Goal: Task Accomplishment & Management: Use online tool/utility

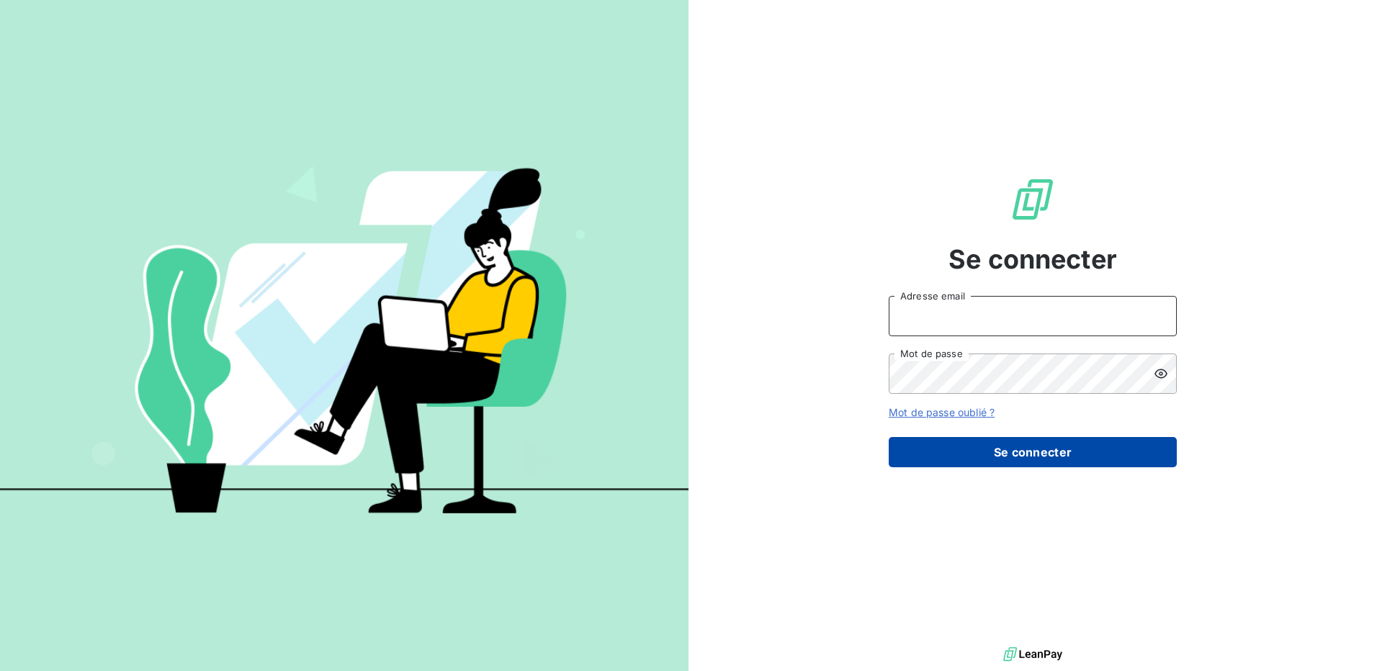
type input "[EMAIL_ADDRESS][PERSON_NAME][DOMAIN_NAME]"
click at [1030, 460] on button "Se connecter" at bounding box center [1033, 452] width 288 height 30
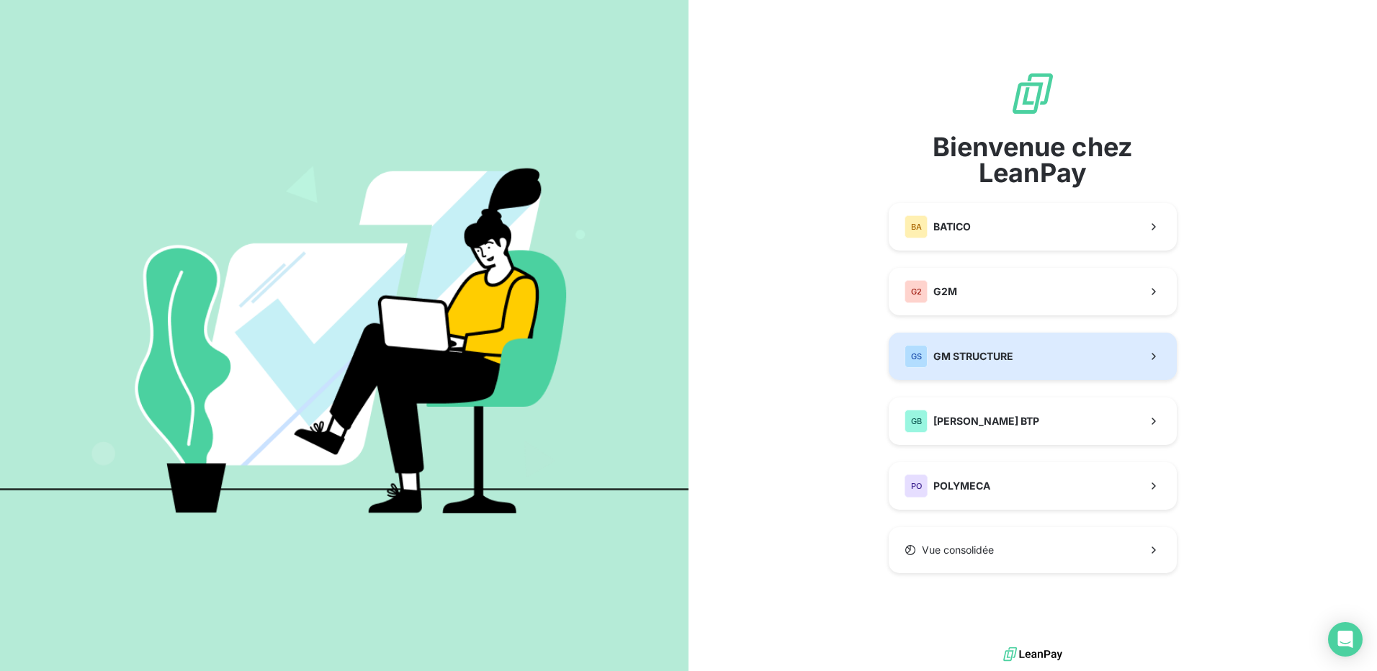
click at [962, 358] on span "GM STRUCTURE" at bounding box center [974, 356] width 80 height 14
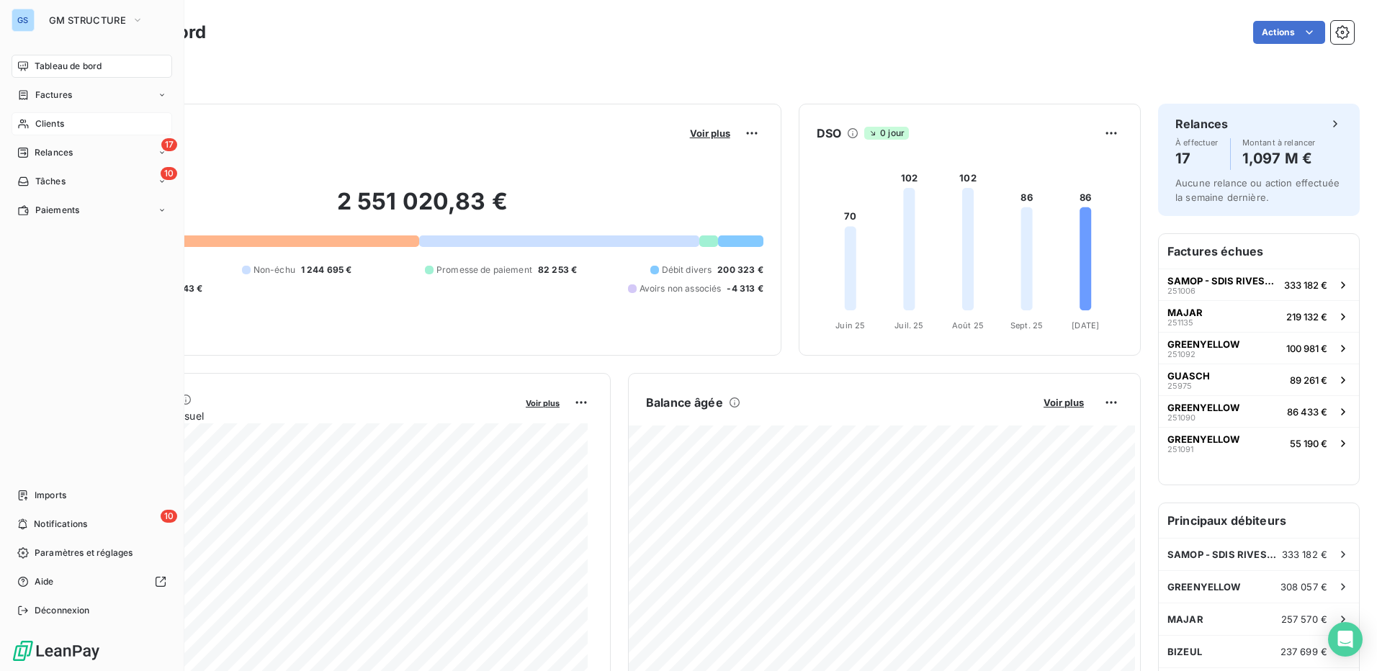
click at [53, 123] on span "Clients" at bounding box center [49, 123] width 29 height 13
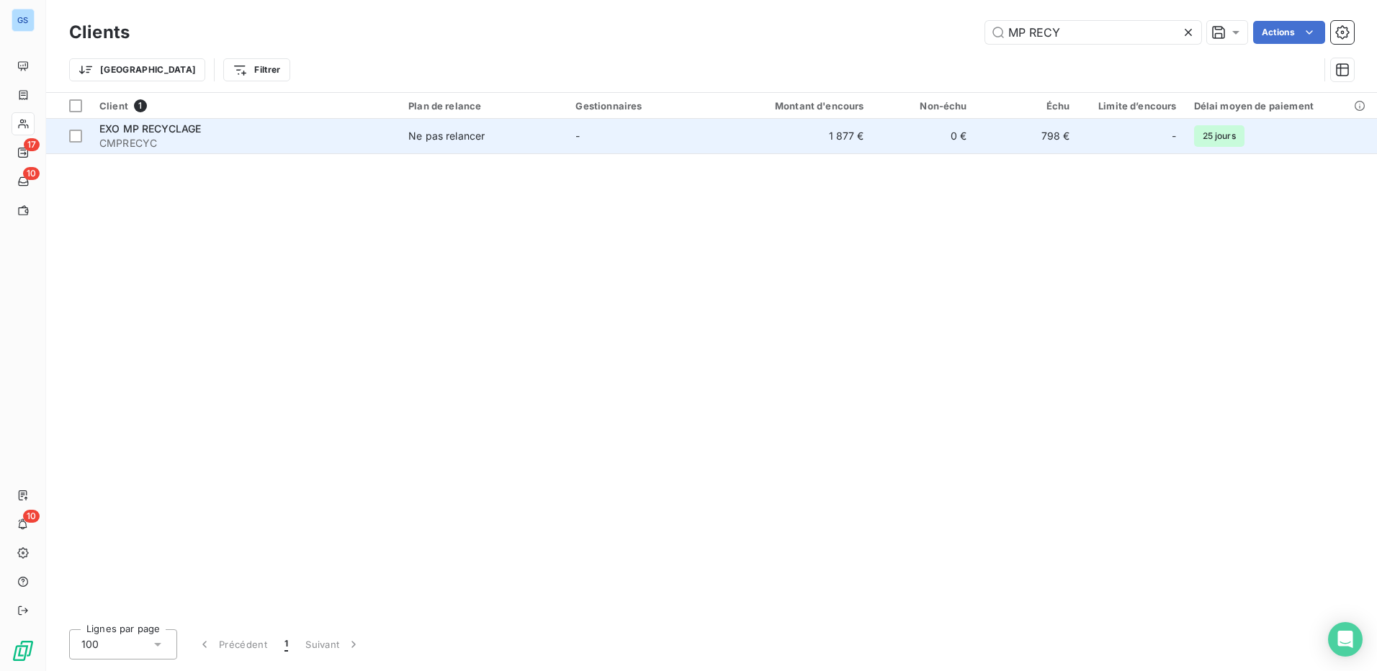
type input "MP RECY"
click at [135, 130] on span "EXO MP RECYCLAGE" at bounding box center [150, 128] width 102 height 12
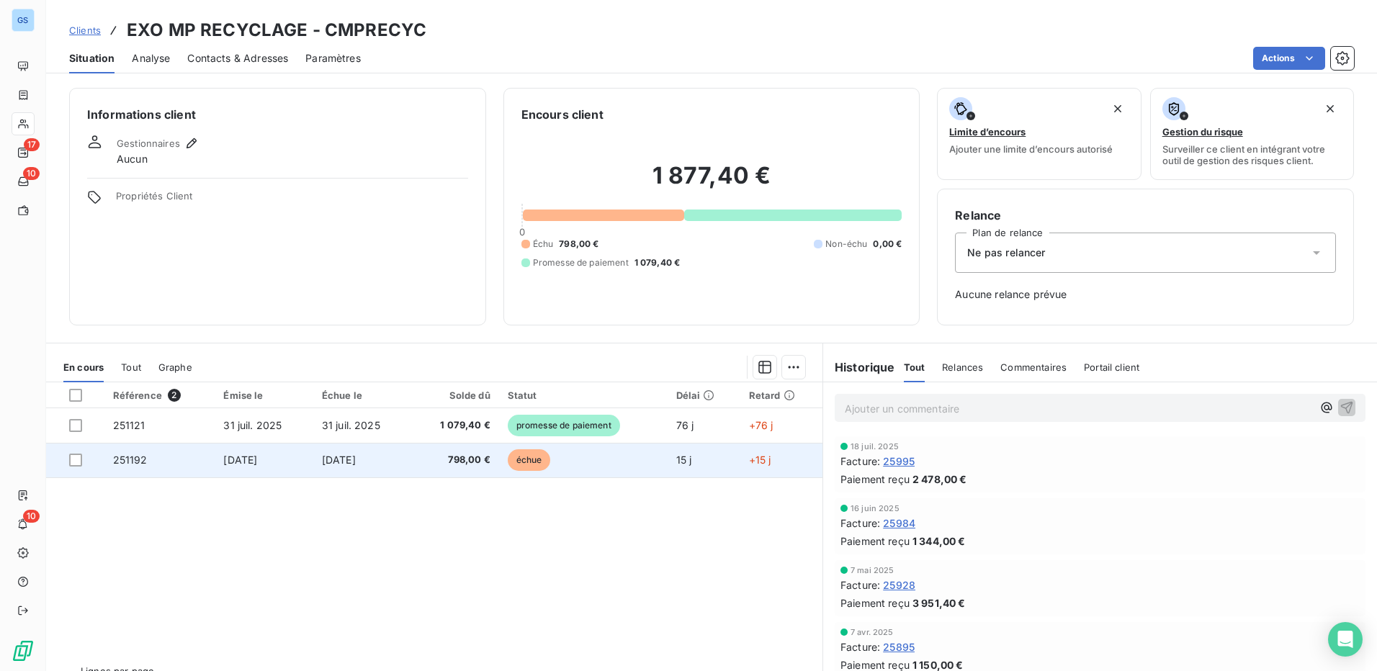
click at [125, 460] on span "251192" at bounding box center [130, 460] width 35 height 12
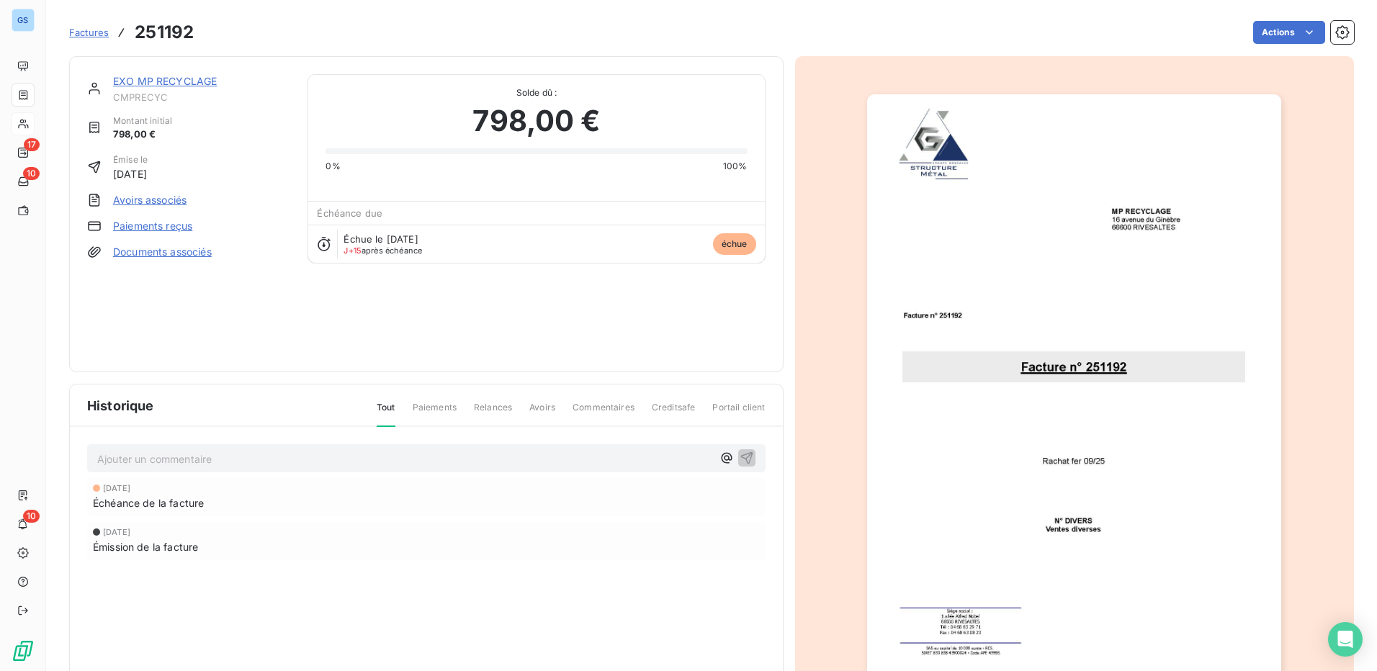
click at [135, 226] on link "Paiements reçus" at bounding box center [152, 226] width 79 height 14
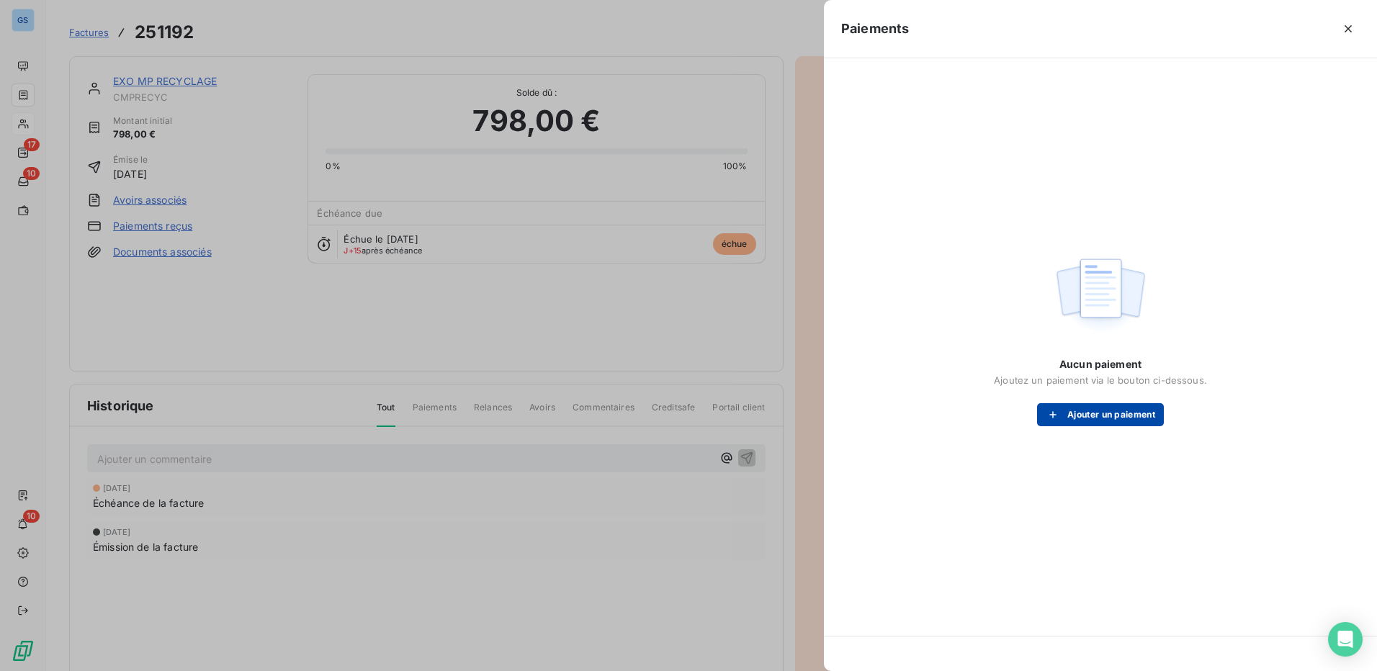
click at [1102, 415] on button "Ajouter un paiement" at bounding box center [1100, 414] width 127 height 23
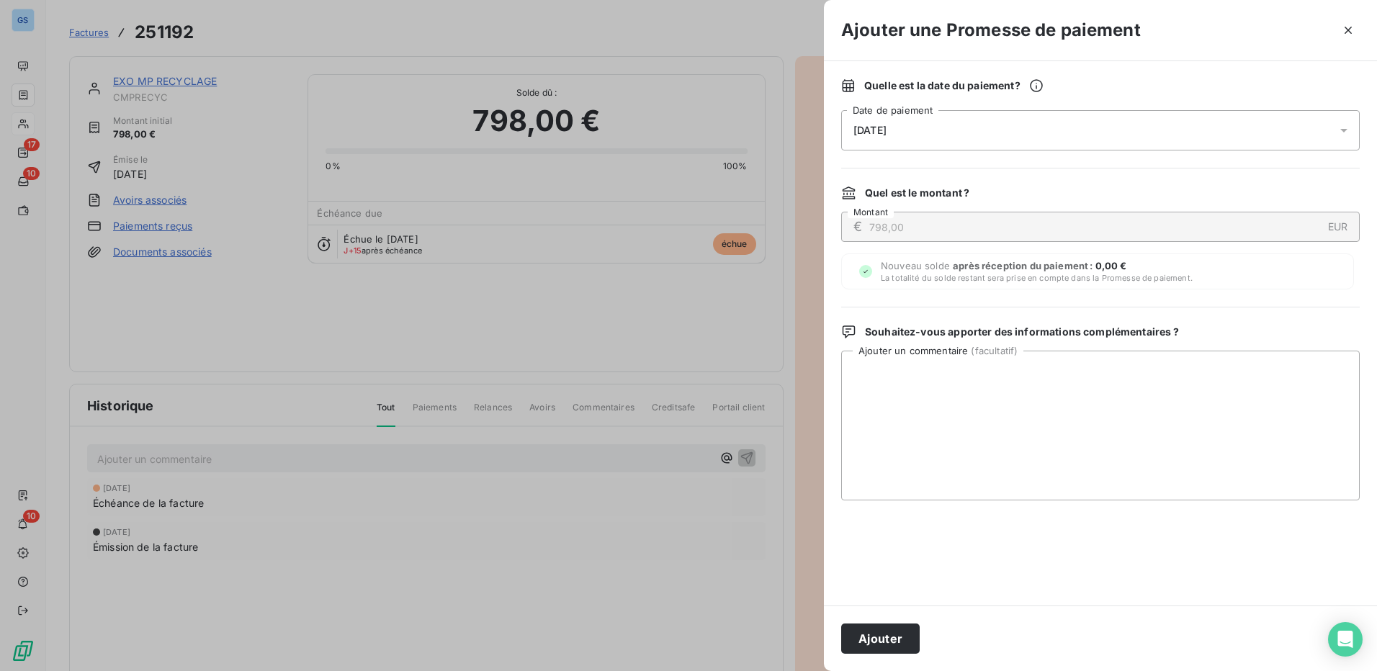
click at [924, 133] on div "[DATE]" at bounding box center [1100, 130] width 519 height 40
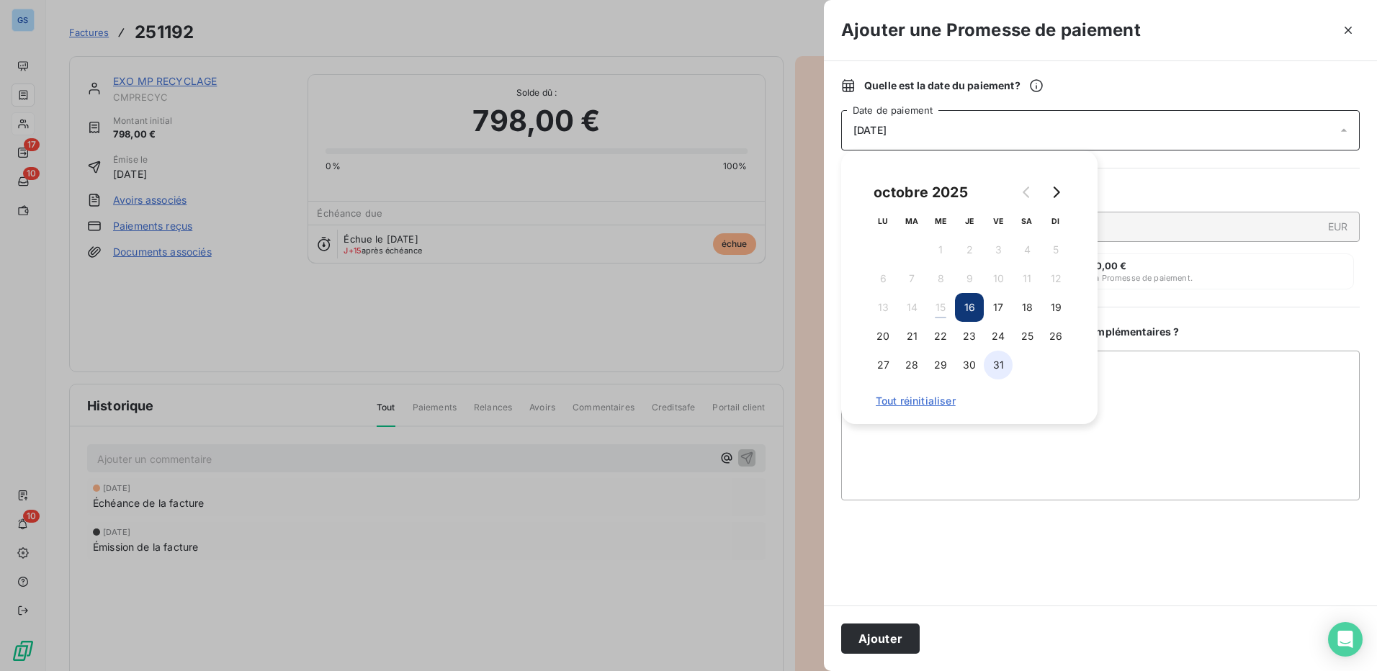
click at [1004, 367] on button "31" at bounding box center [998, 365] width 29 height 29
click at [879, 637] on button "Ajouter" at bounding box center [880, 639] width 79 height 30
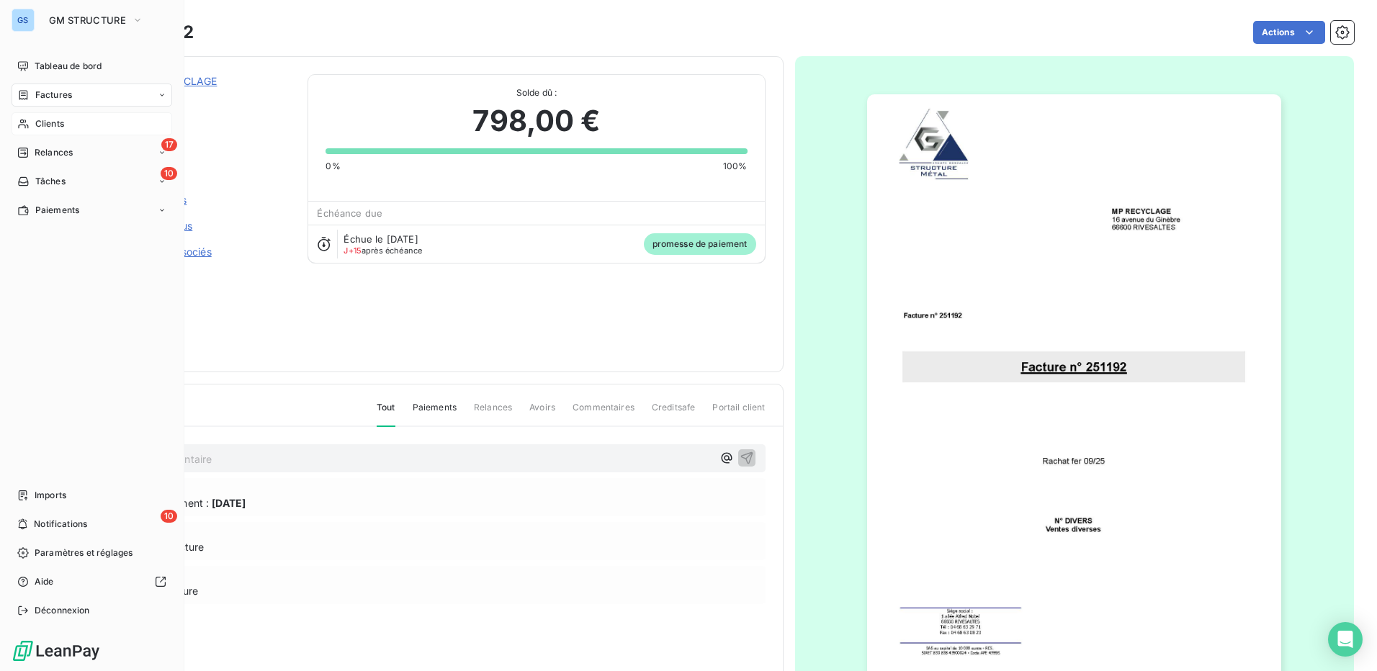
click at [46, 119] on span "Clients" at bounding box center [49, 123] width 29 height 13
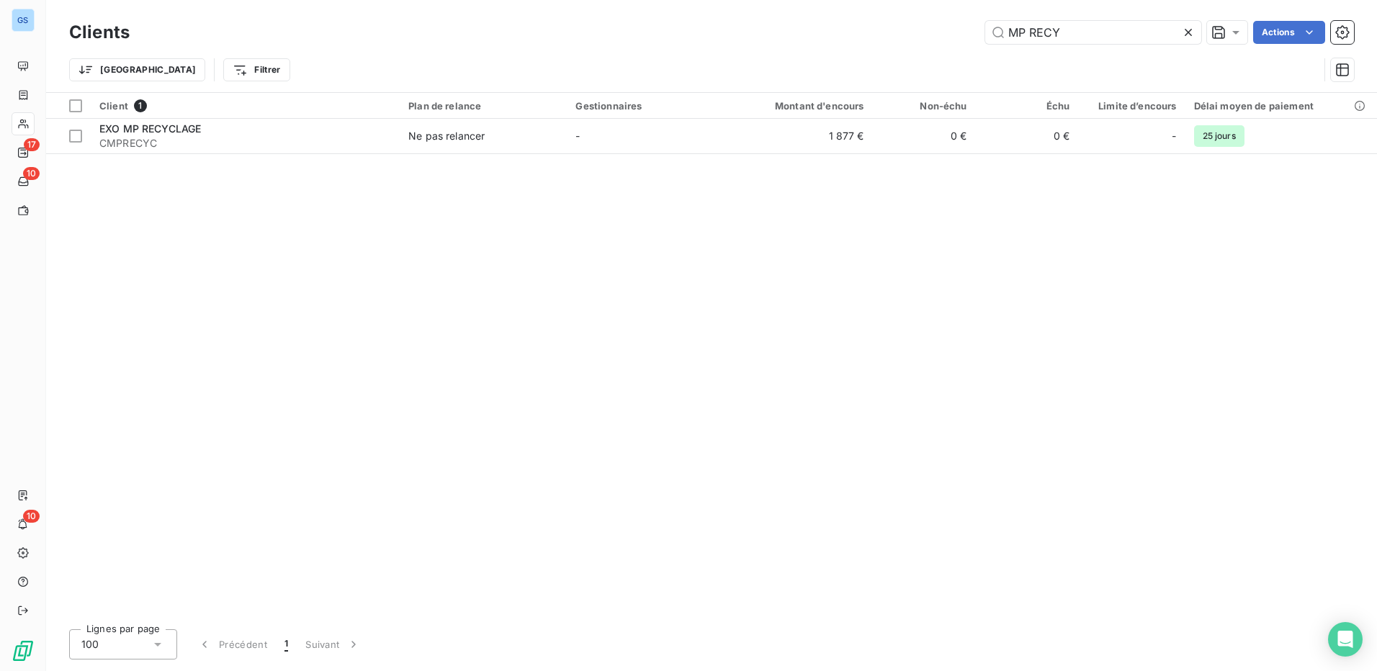
drag, startPoint x: 1083, startPoint y: 33, endPoint x: 622, endPoint y: 55, distance: 460.8
click at [622, 55] on div "Clients MP RECY Actions Trier Filtrer" at bounding box center [711, 54] width 1285 height 75
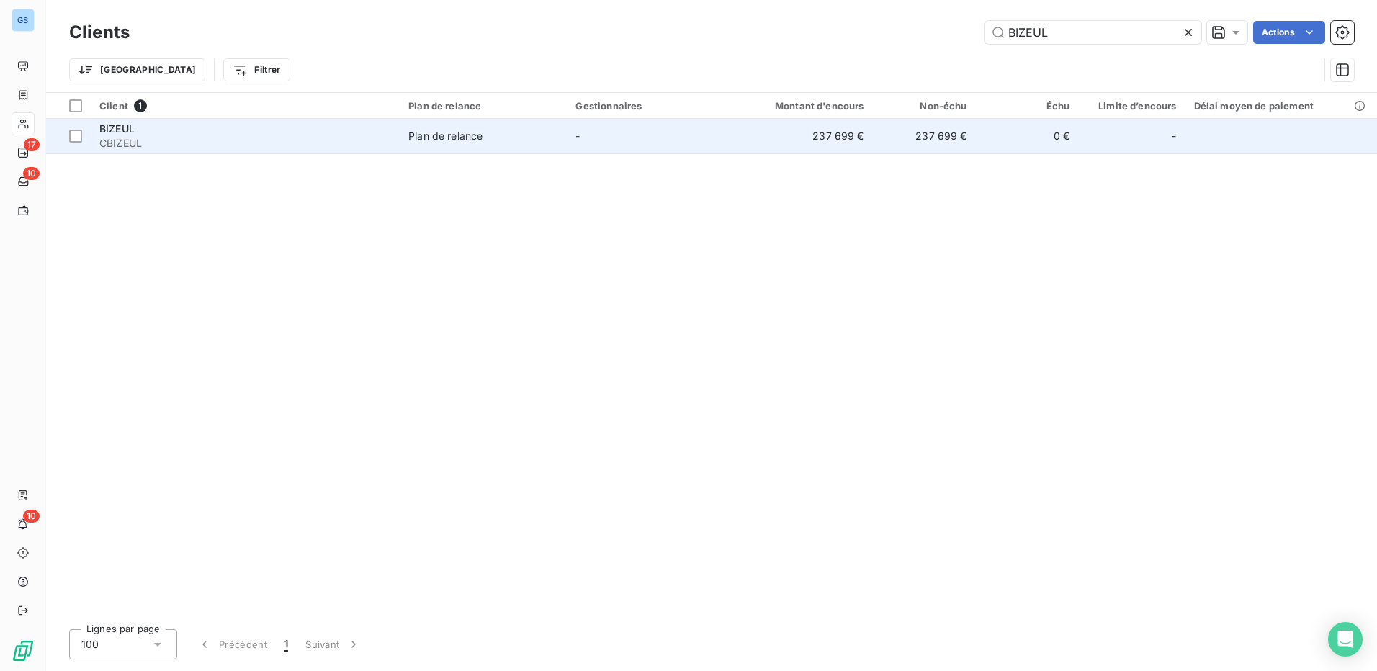
type input "BIZEUL"
click at [110, 131] on span "BIZEUL" at bounding box center [116, 128] width 35 height 12
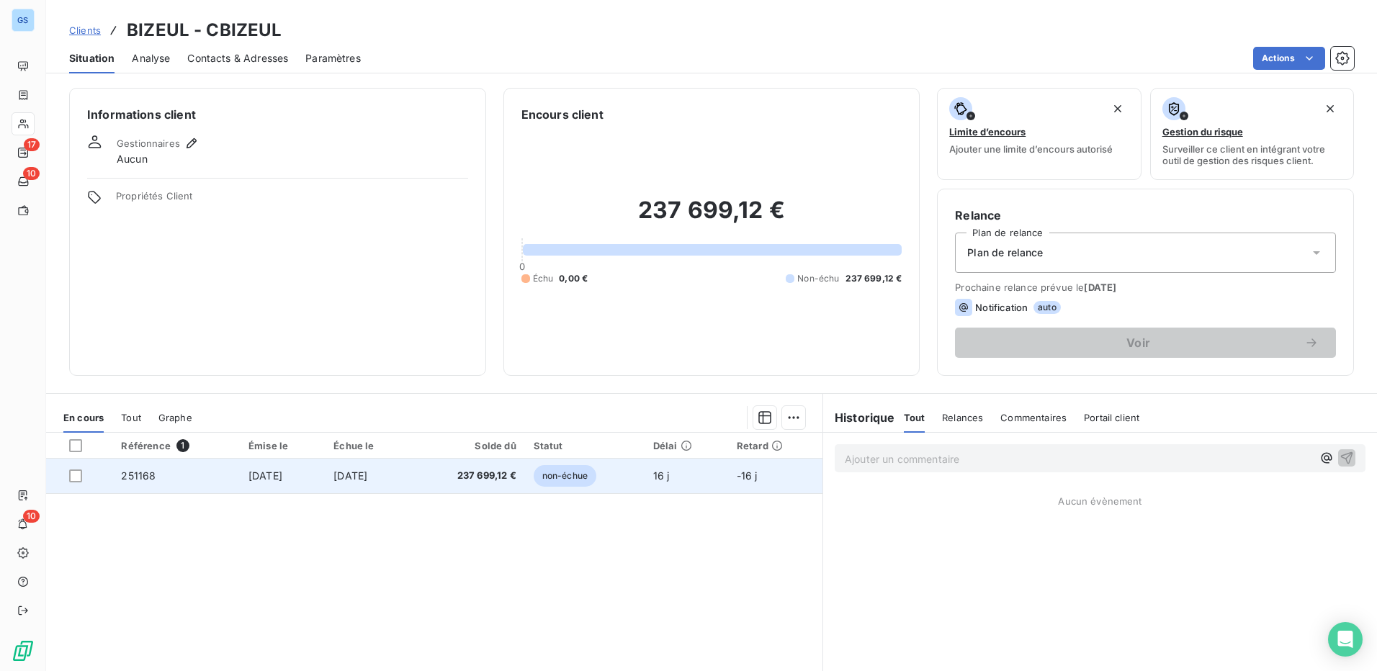
click at [141, 478] on span "251168" at bounding box center [138, 476] width 35 height 12
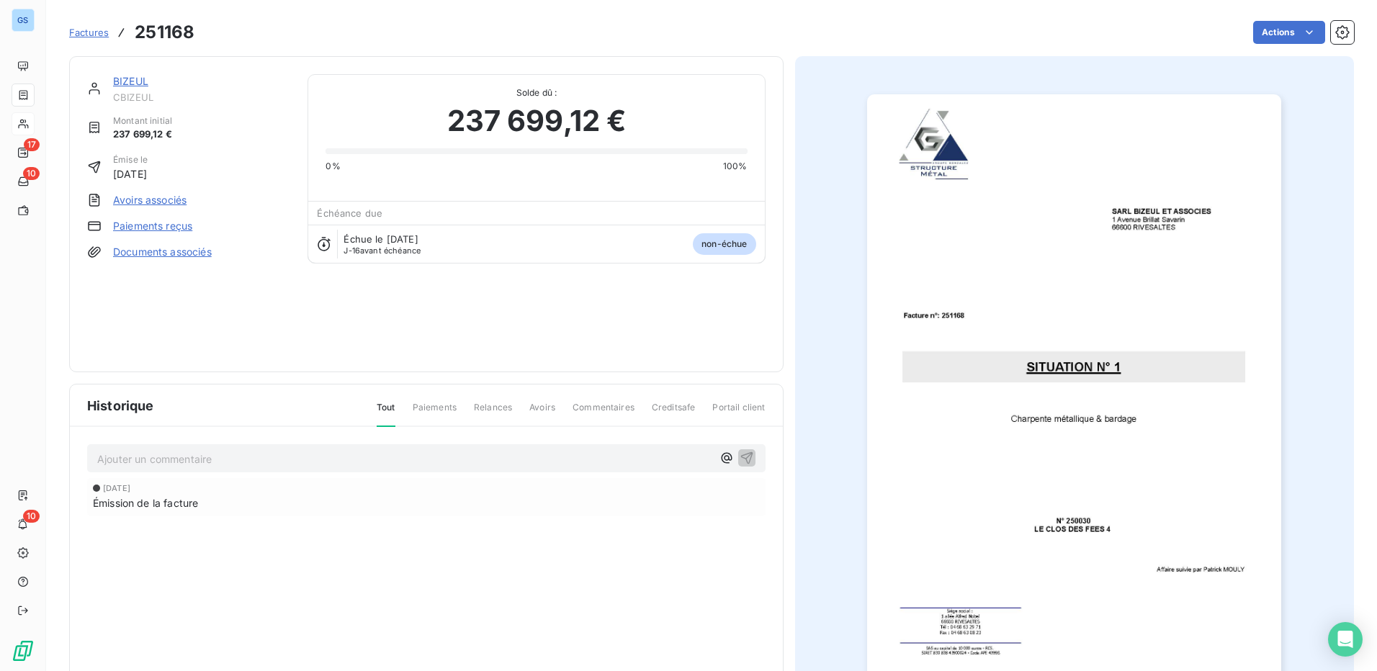
click at [164, 225] on link "Paiements reçus" at bounding box center [152, 226] width 79 height 14
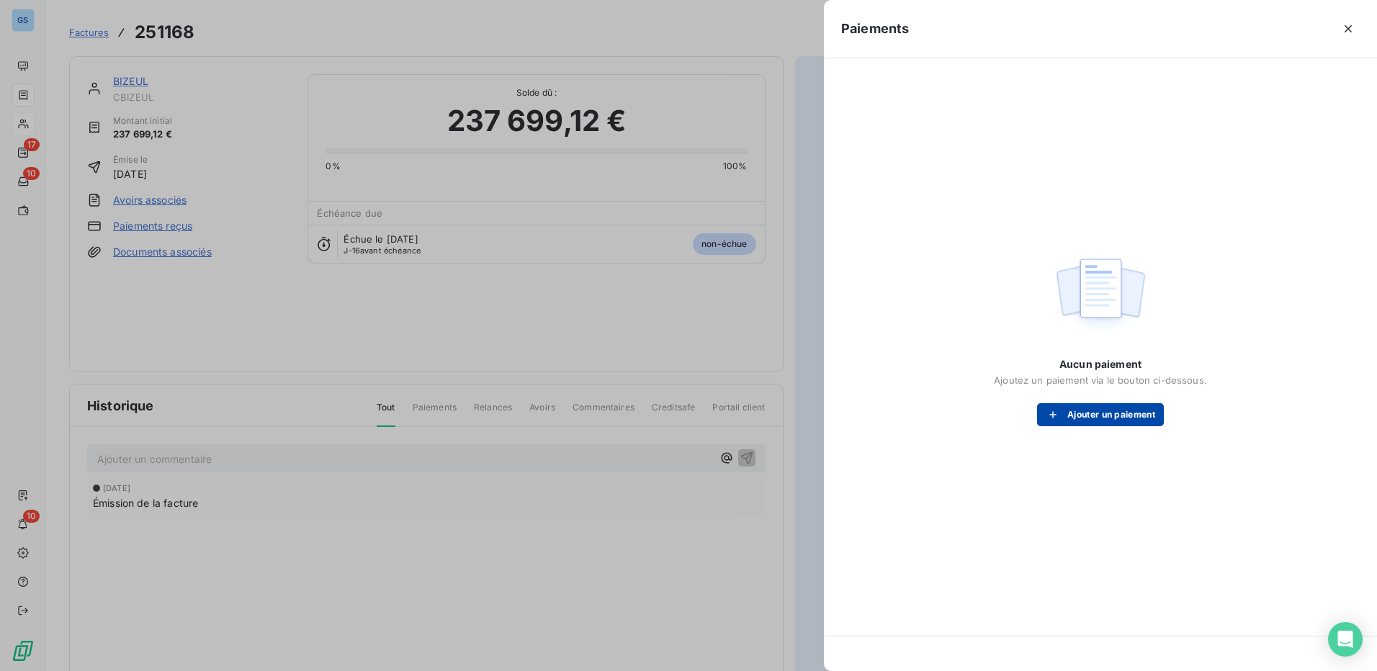
click at [1097, 414] on button "Ajouter un paiement" at bounding box center [1100, 414] width 127 height 23
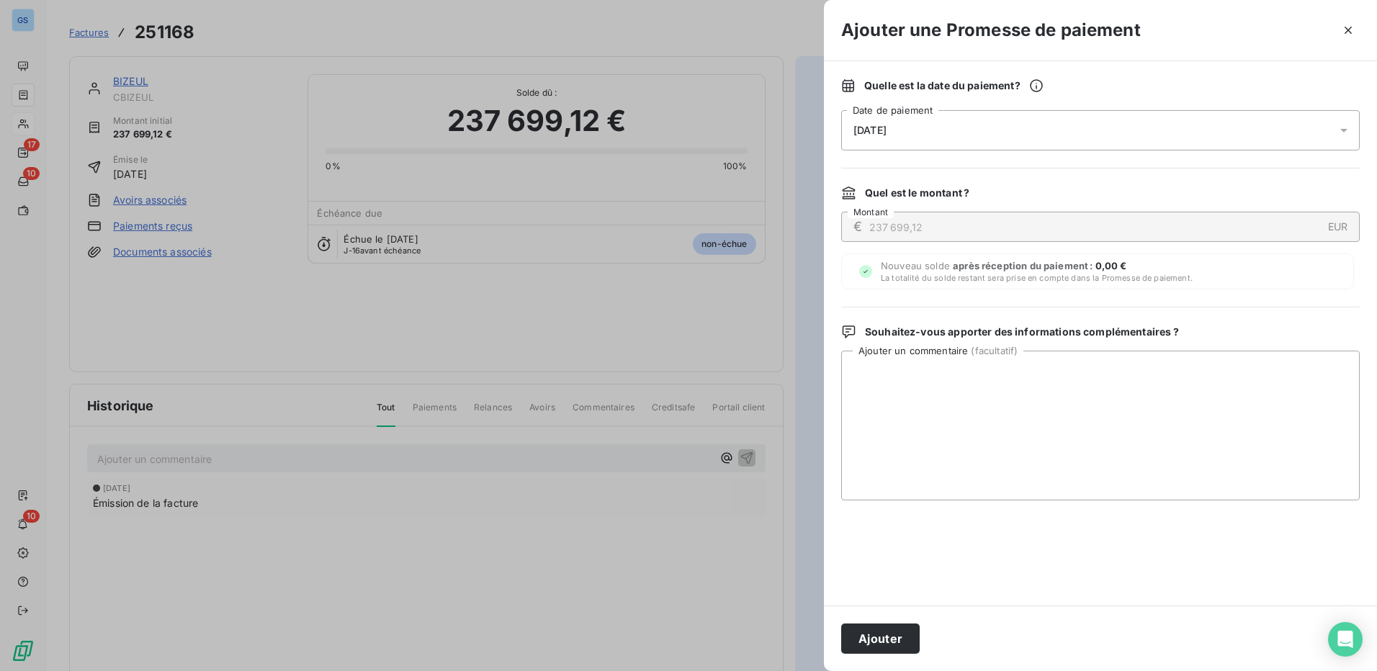
click at [921, 130] on div "[DATE]" at bounding box center [1100, 130] width 519 height 40
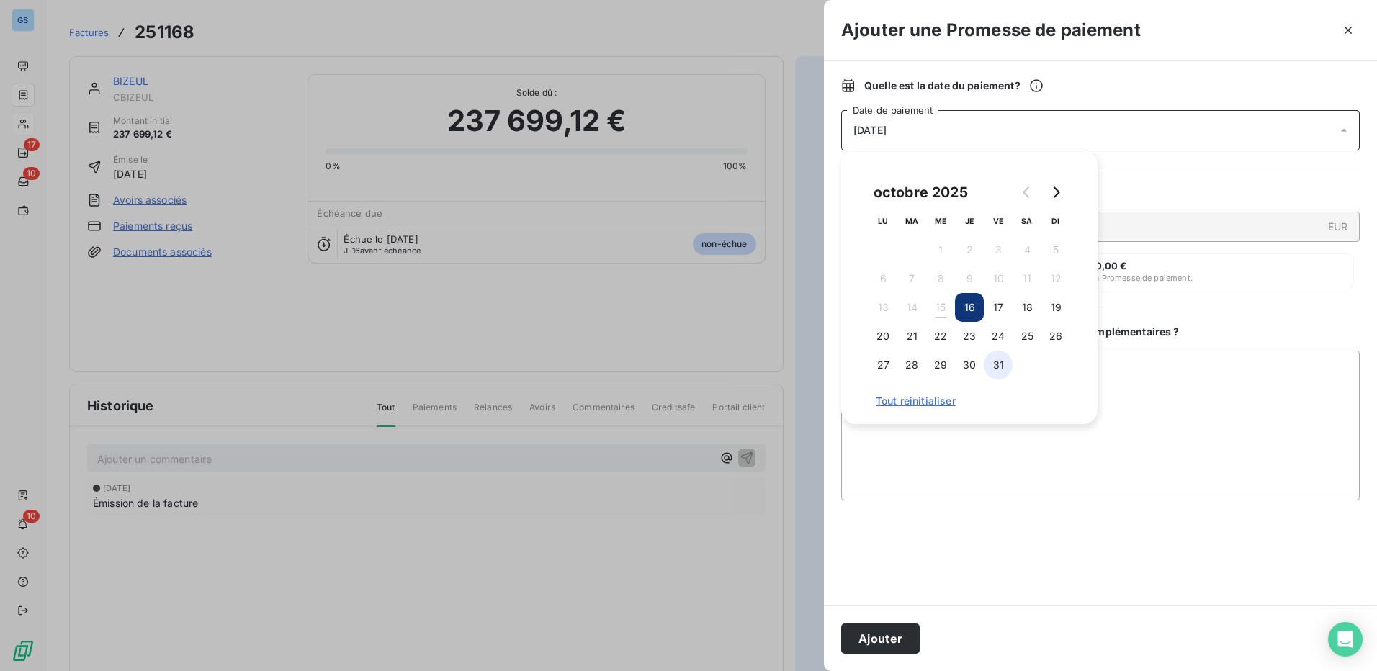
click at [1001, 371] on button "31" at bounding box center [998, 365] width 29 height 29
click at [902, 637] on button "Ajouter" at bounding box center [880, 639] width 79 height 30
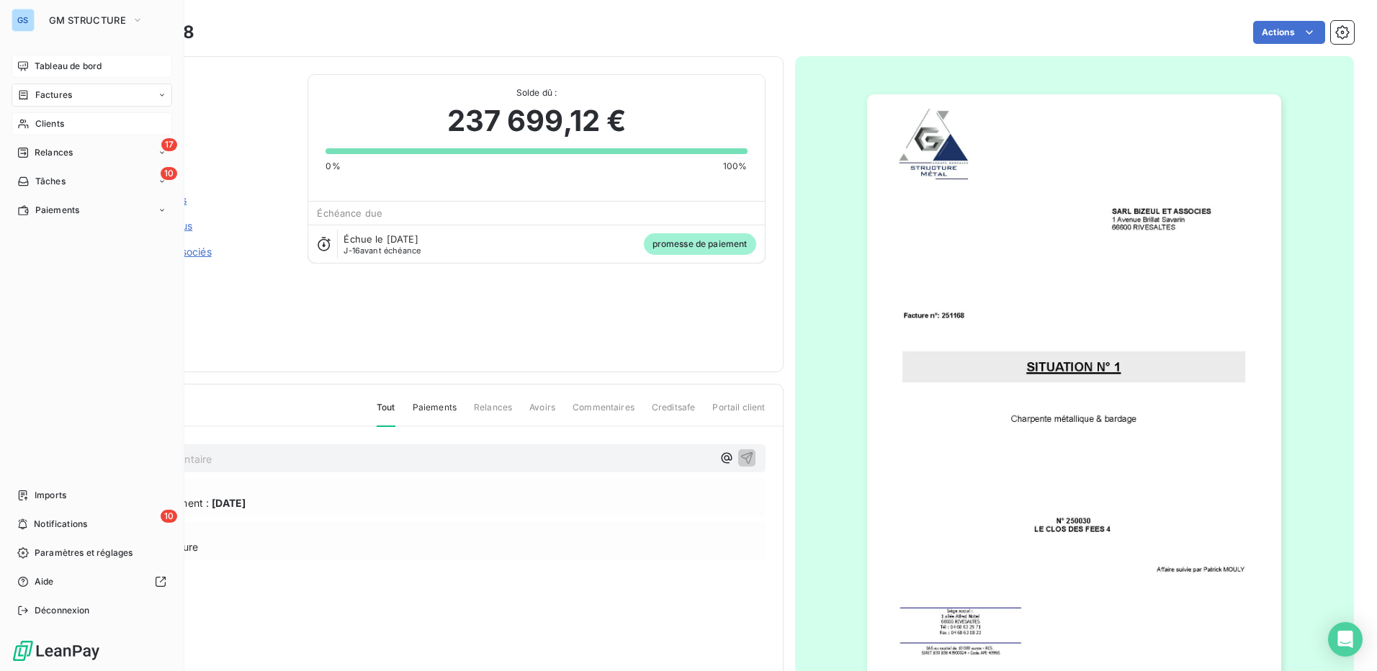
click at [73, 66] on span "Tableau de bord" at bounding box center [68, 66] width 67 height 13
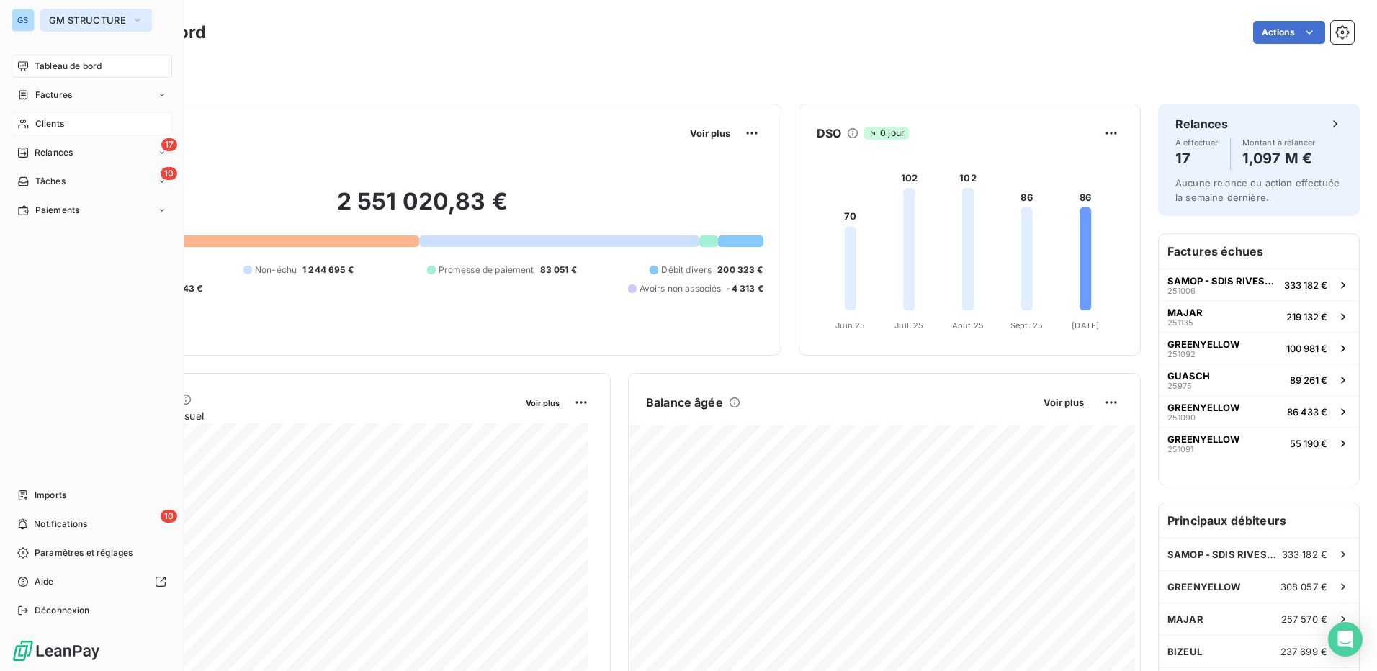
click at [86, 21] on span "GM STRUCTURE" at bounding box center [87, 20] width 77 height 12
click at [109, 22] on span "GM STRUCTURE" at bounding box center [87, 20] width 77 height 12
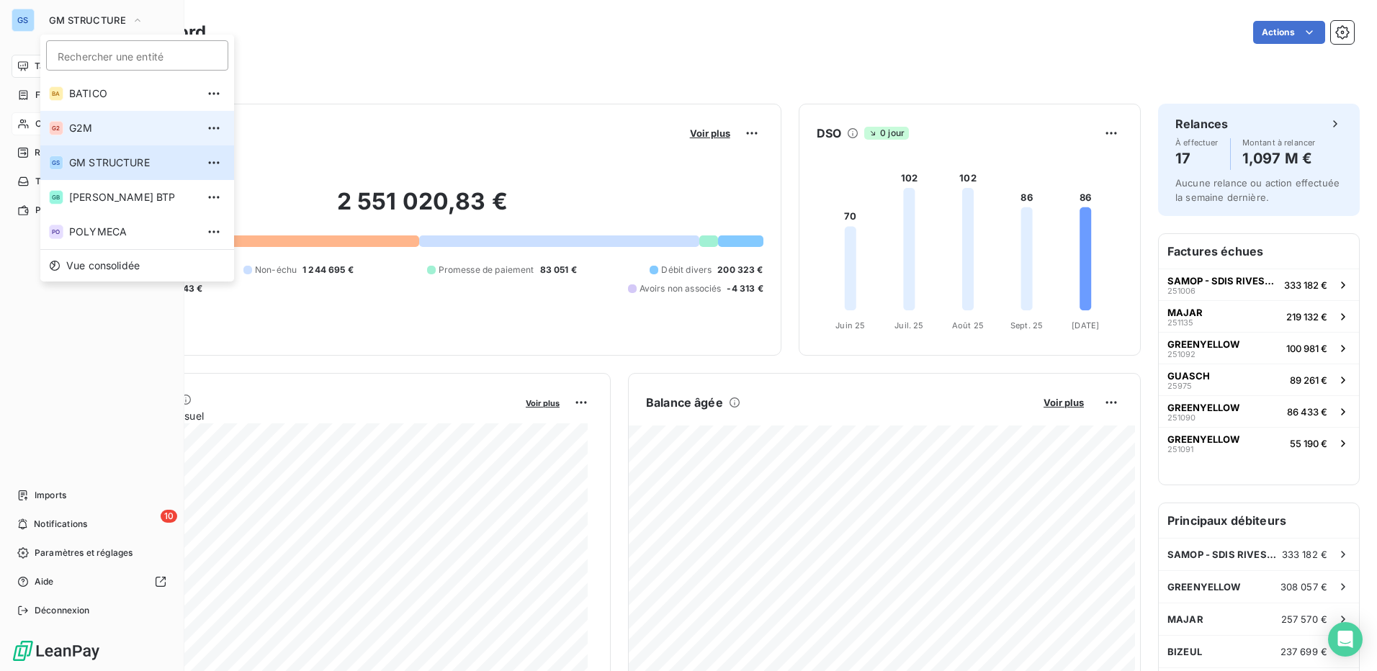
click at [92, 126] on span "G2M" at bounding box center [132, 128] width 127 height 14
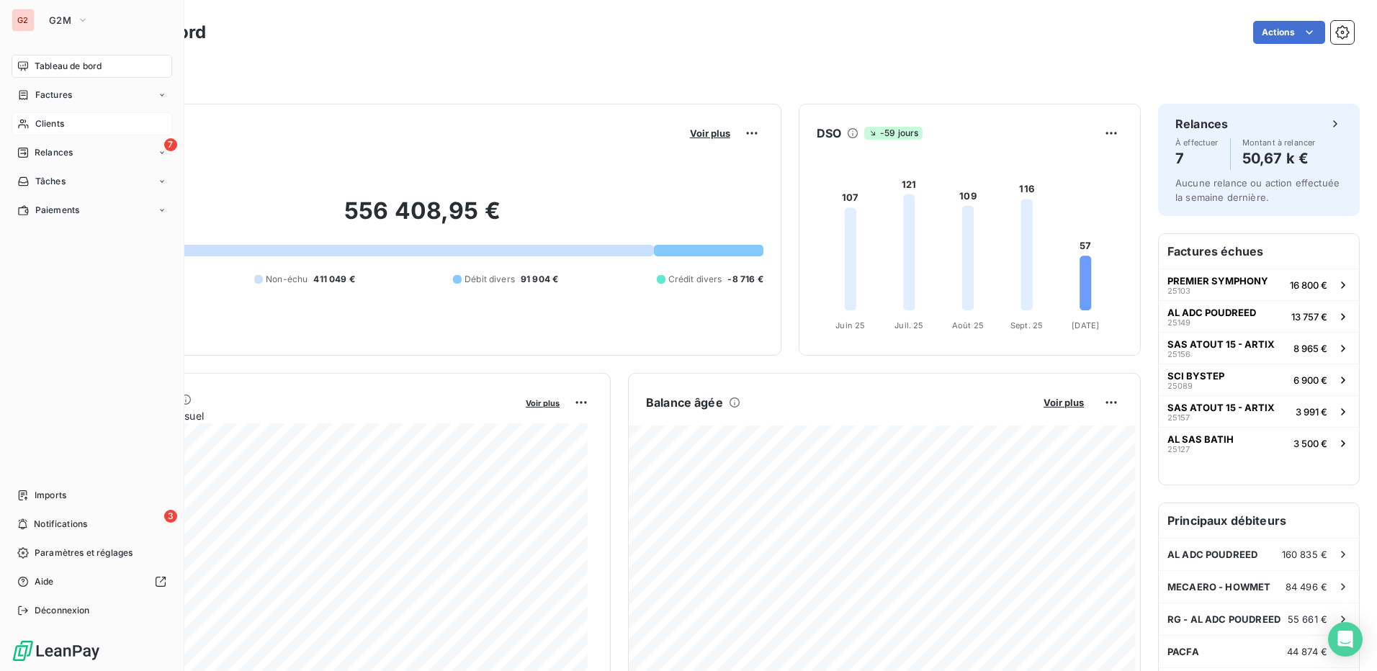
click at [57, 127] on span "Clients" at bounding box center [49, 123] width 29 height 13
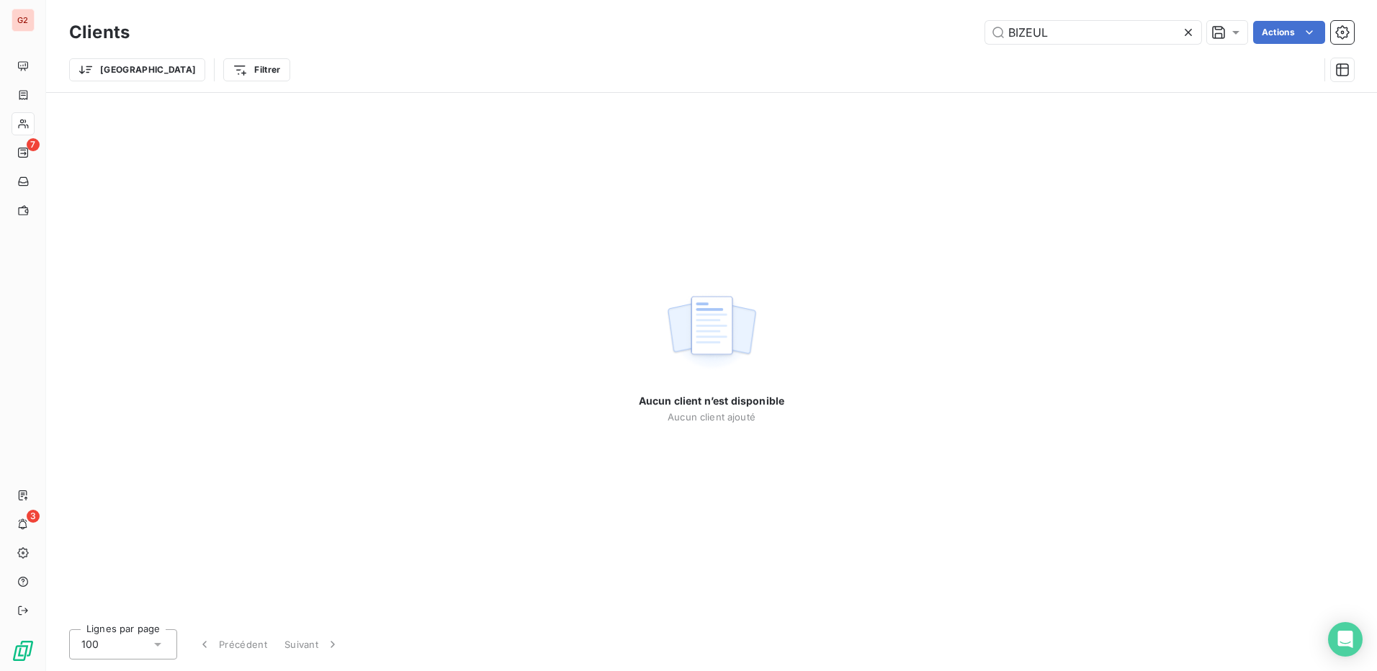
drag, startPoint x: 1080, startPoint y: 30, endPoint x: 795, endPoint y: 40, distance: 284.7
click at [800, 38] on div "BIZEUL Actions" at bounding box center [750, 32] width 1207 height 23
type input "CANTENYS"
click at [1187, 32] on icon at bounding box center [1188, 32] width 7 height 7
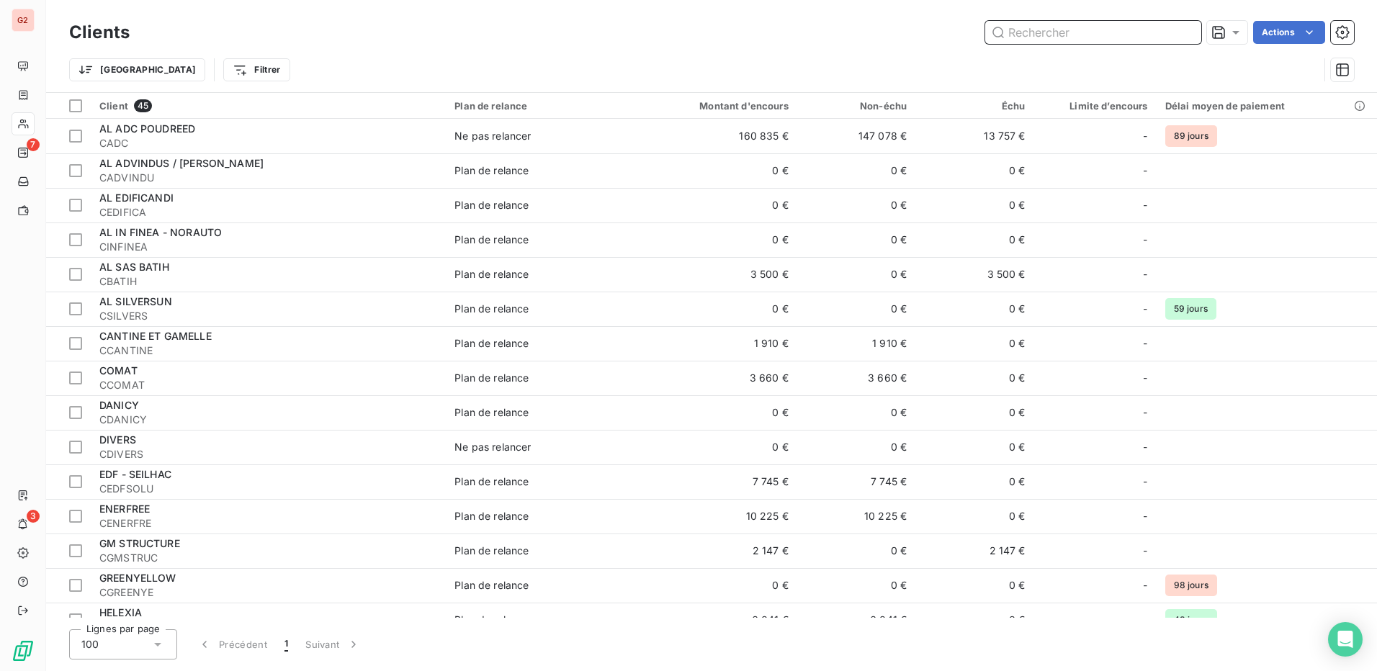
click at [1016, 36] on input "text" at bounding box center [1093, 32] width 216 height 23
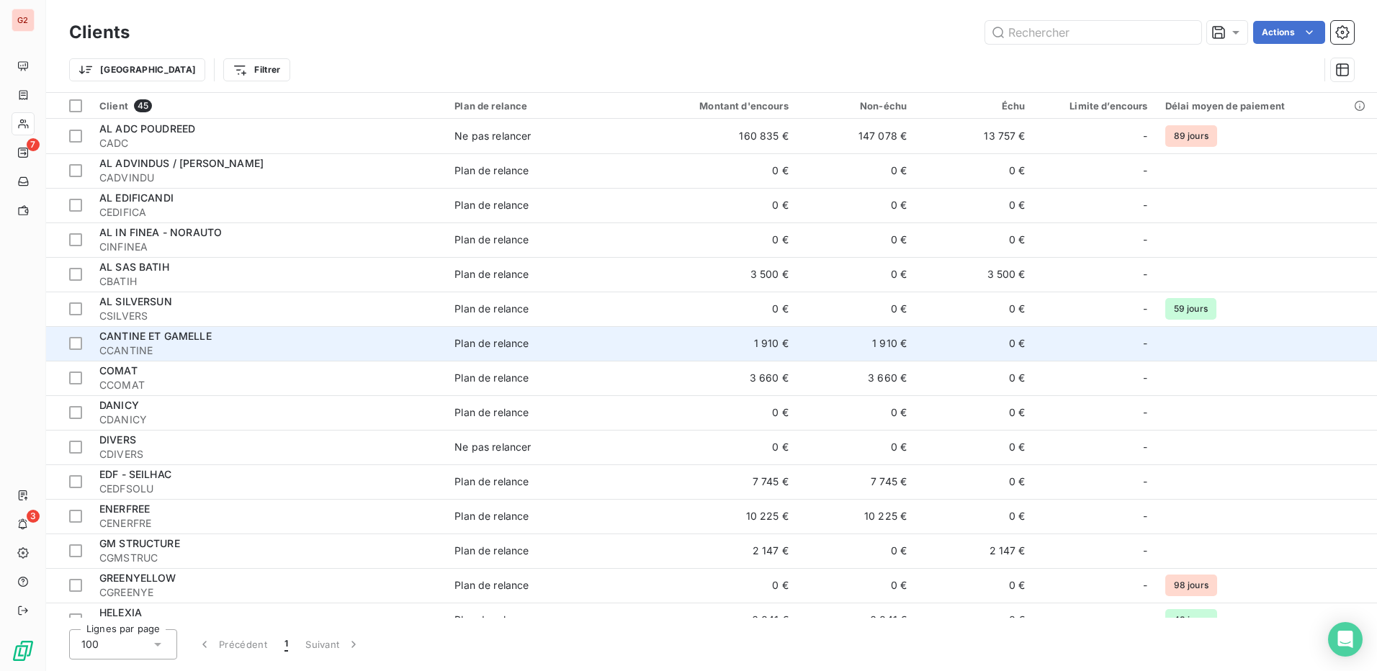
click at [153, 342] on div "CANTINE ET GAMELLE" at bounding box center [268, 336] width 338 height 14
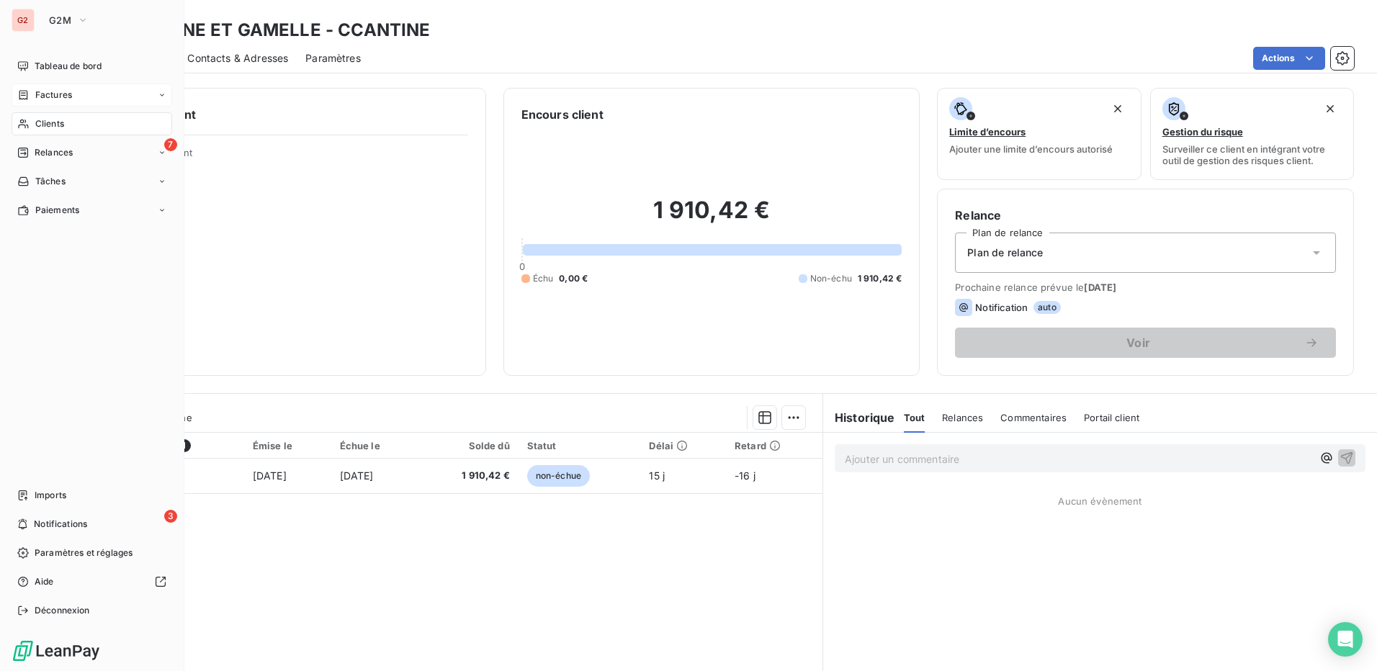
click at [24, 94] on icon at bounding box center [23, 95] width 12 height 12
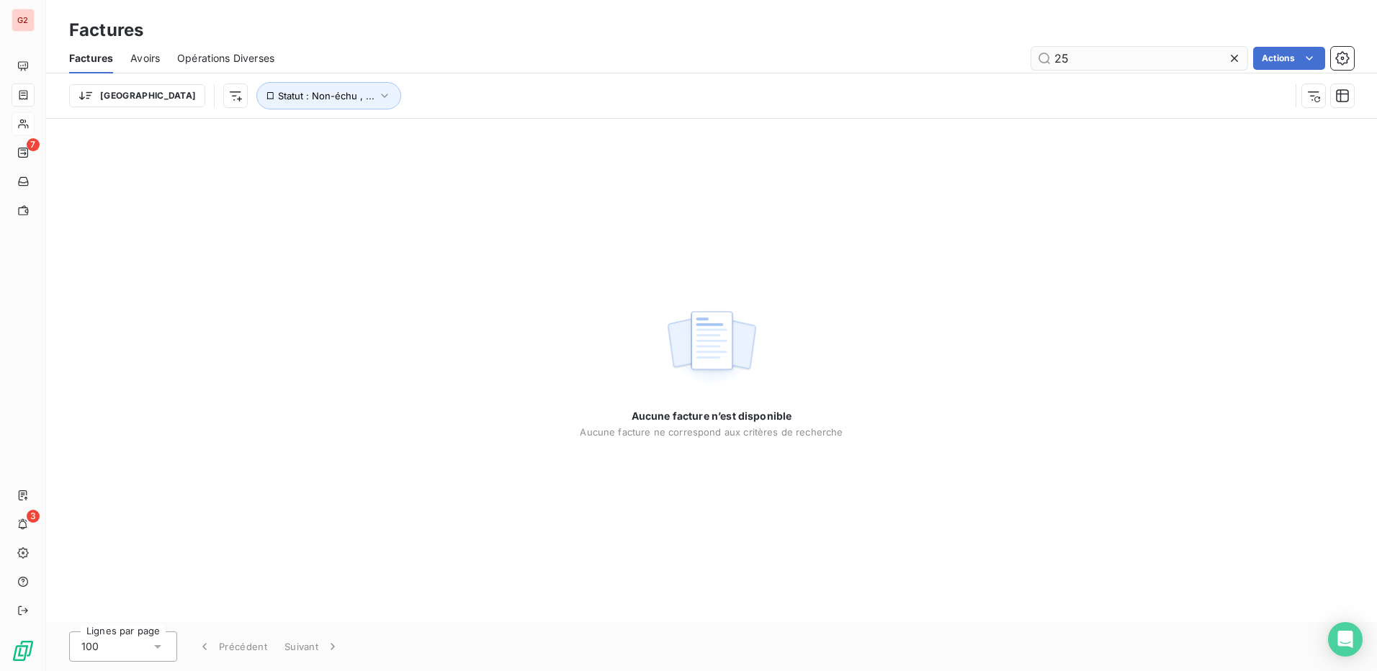
type input "2"
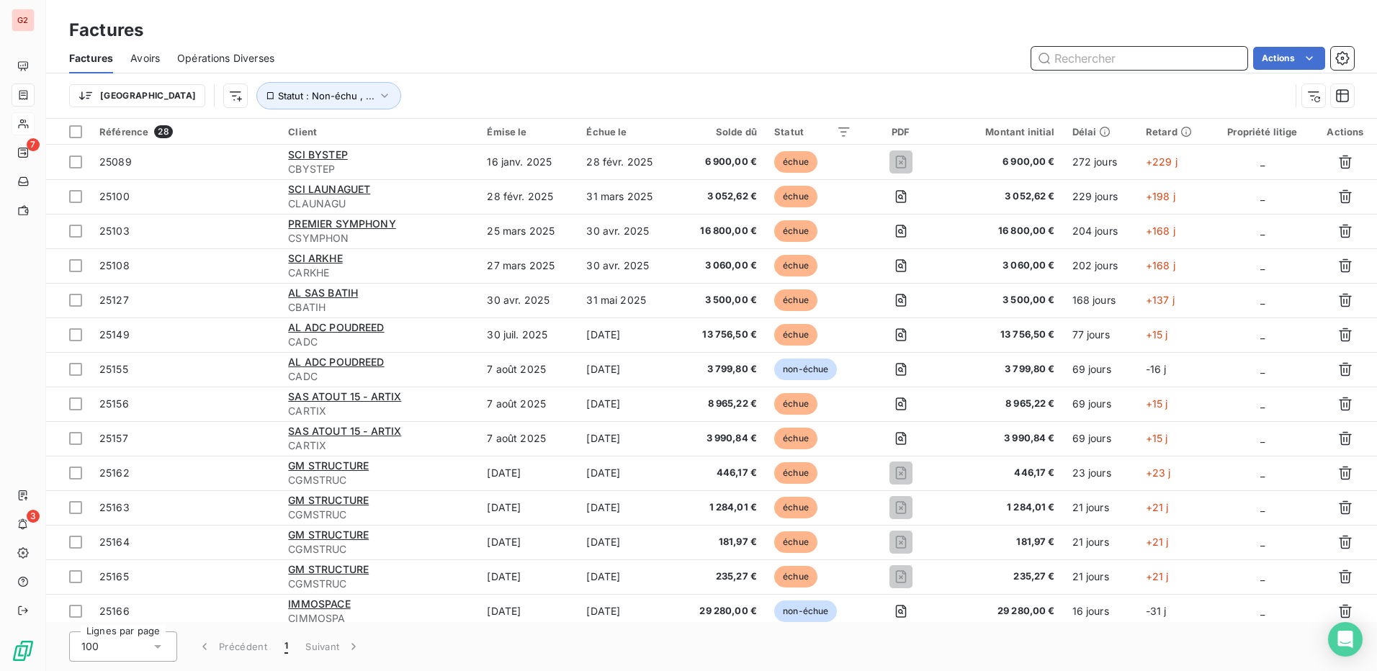
click at [1088, 58] on input "text" at bounding box center [1139, 58] width 216 height 23
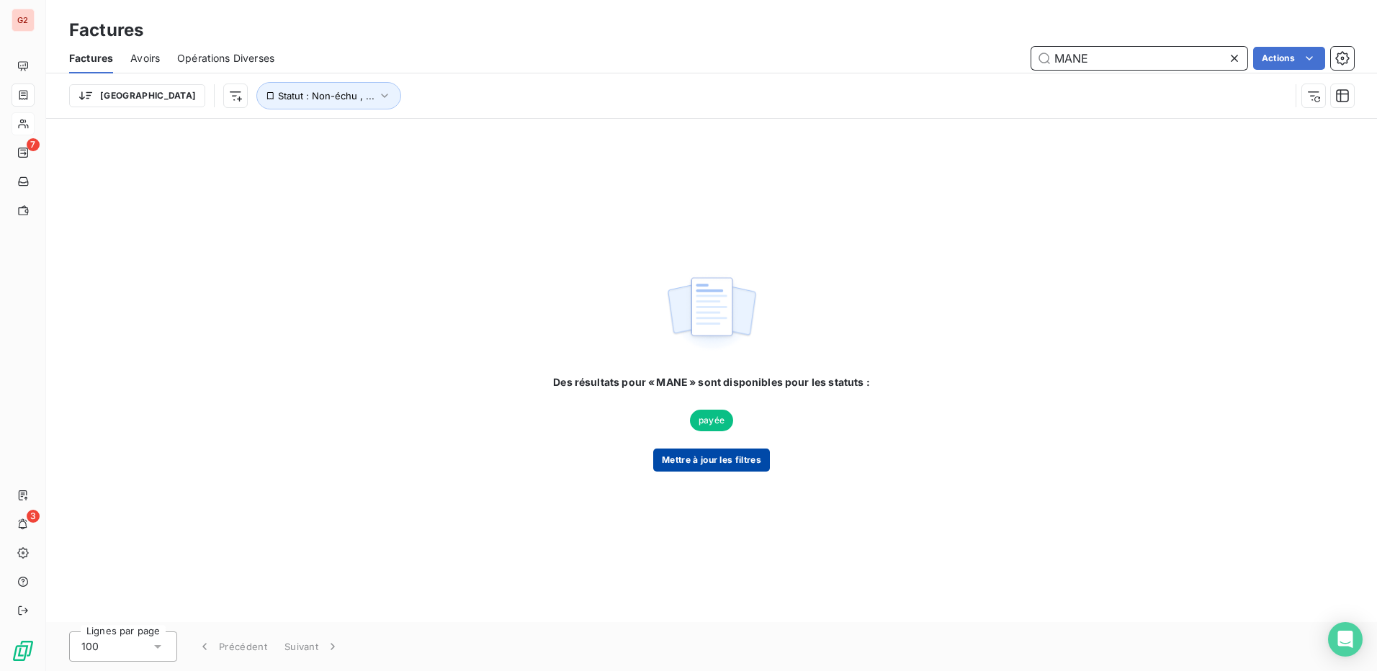
type input "MANE"
click at [721, 464] on button "Mettre à jour les filtres" at bounding box center [711, 460] width 117 height 23
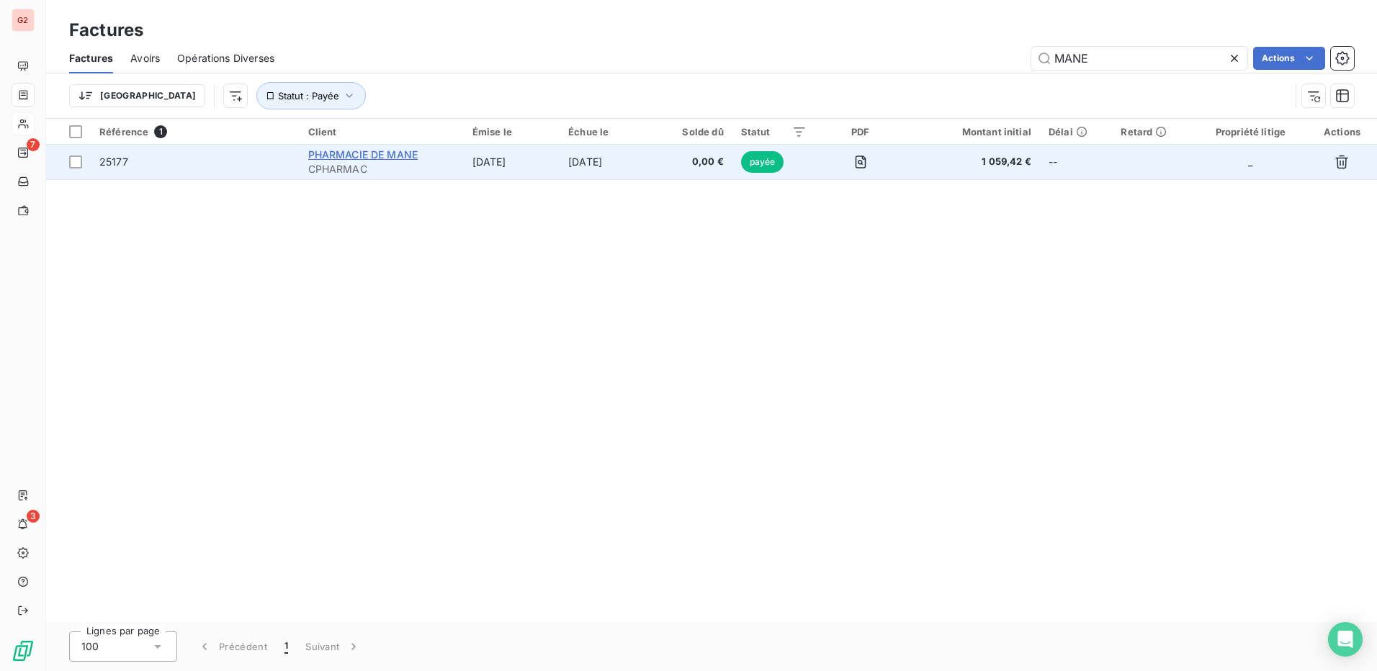
click at [357, 153] on span "PHARMACIE DE MANE" at bounding box center [363, 154] width 110 height 12
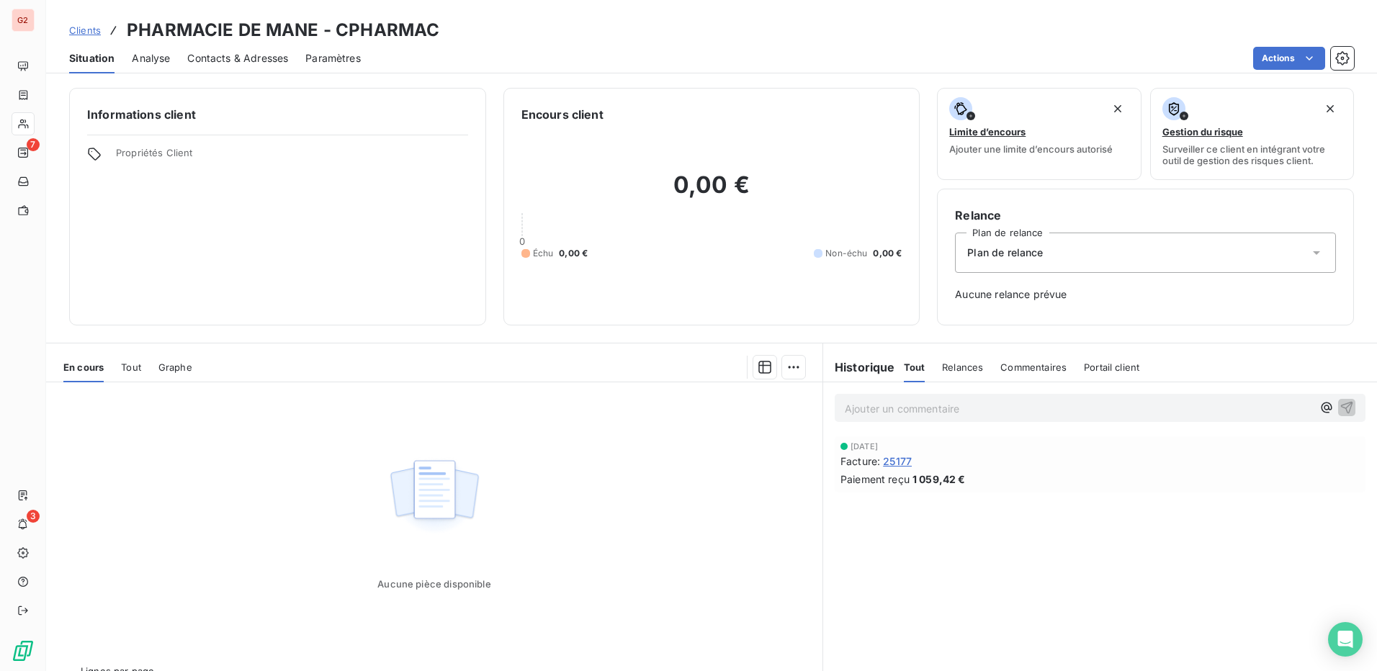
click at [133, 363] on span "Tout" at bounding box center [131, 368] width 20 height 12
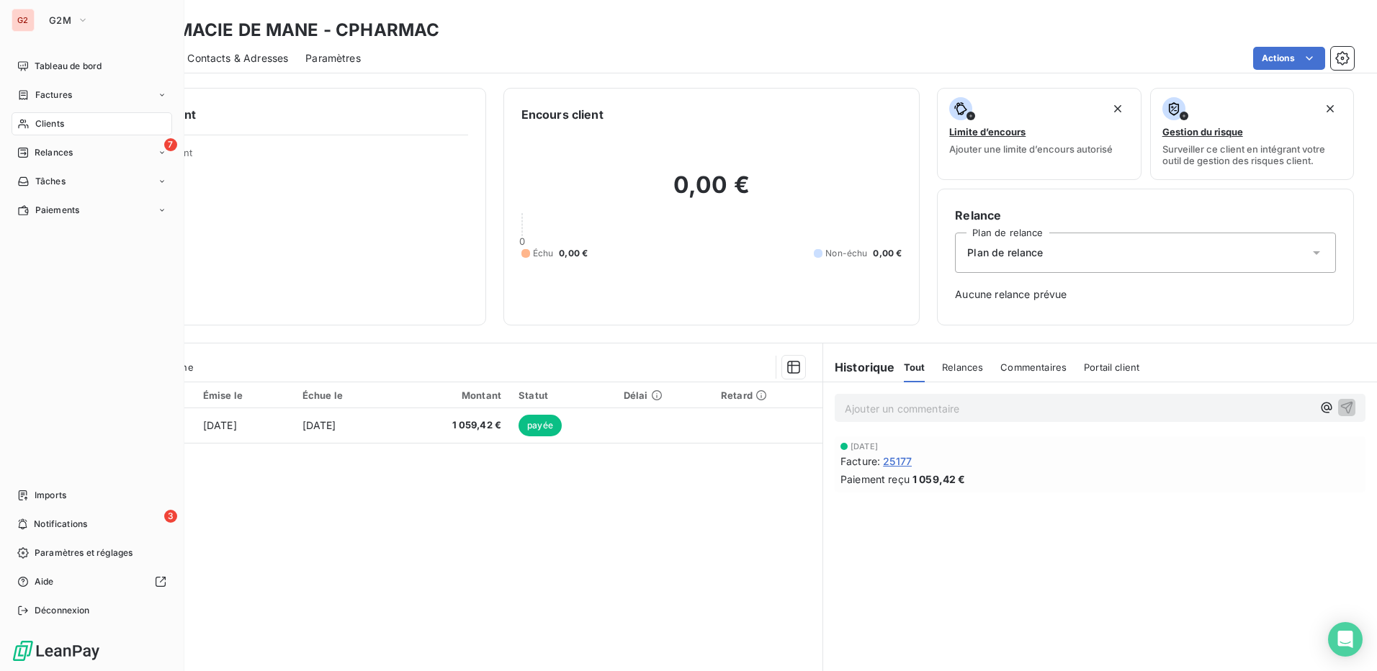
click at [39, 127] on span "Clients" at bounding box center [49, 123] width 29 height 13
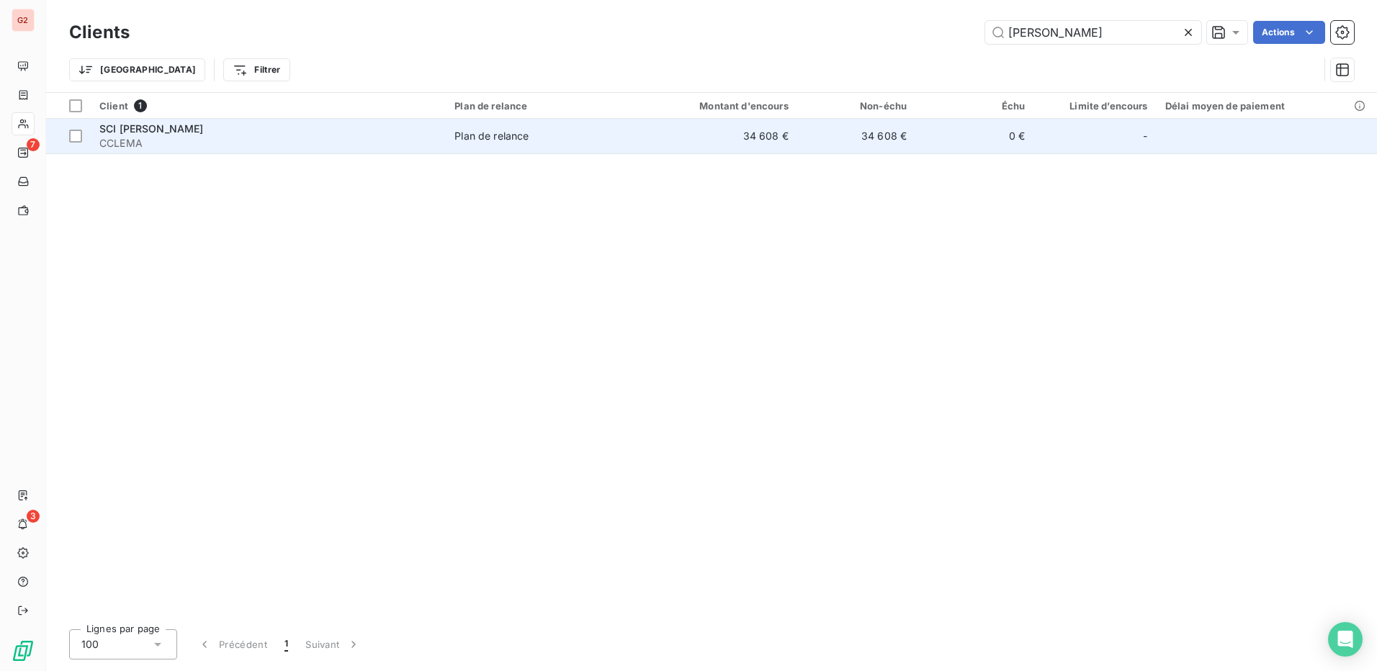
type input "[PERSON_NAME]"
click at [119, 137] on span "CCLEMA" at bounding box center [268, 143] width 338 height 14
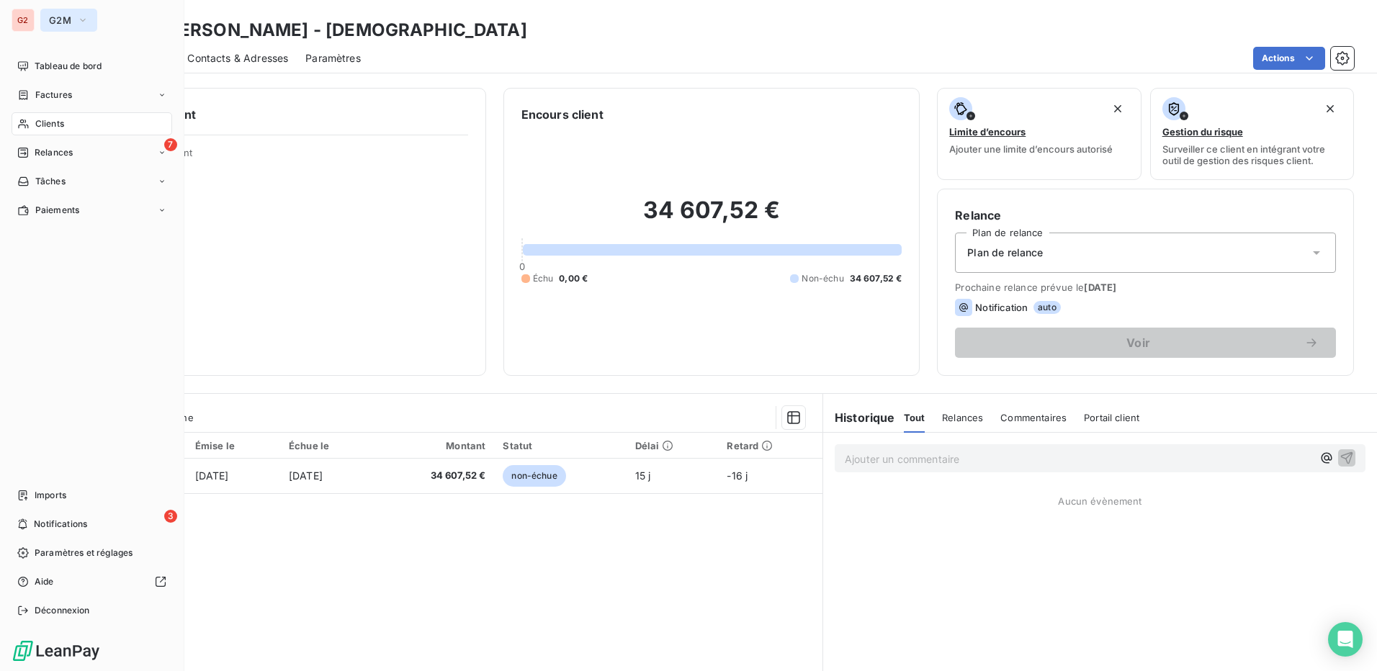
click at [69, 19] on span "G2M" at bounding box center [60, 20] width 22 height 12
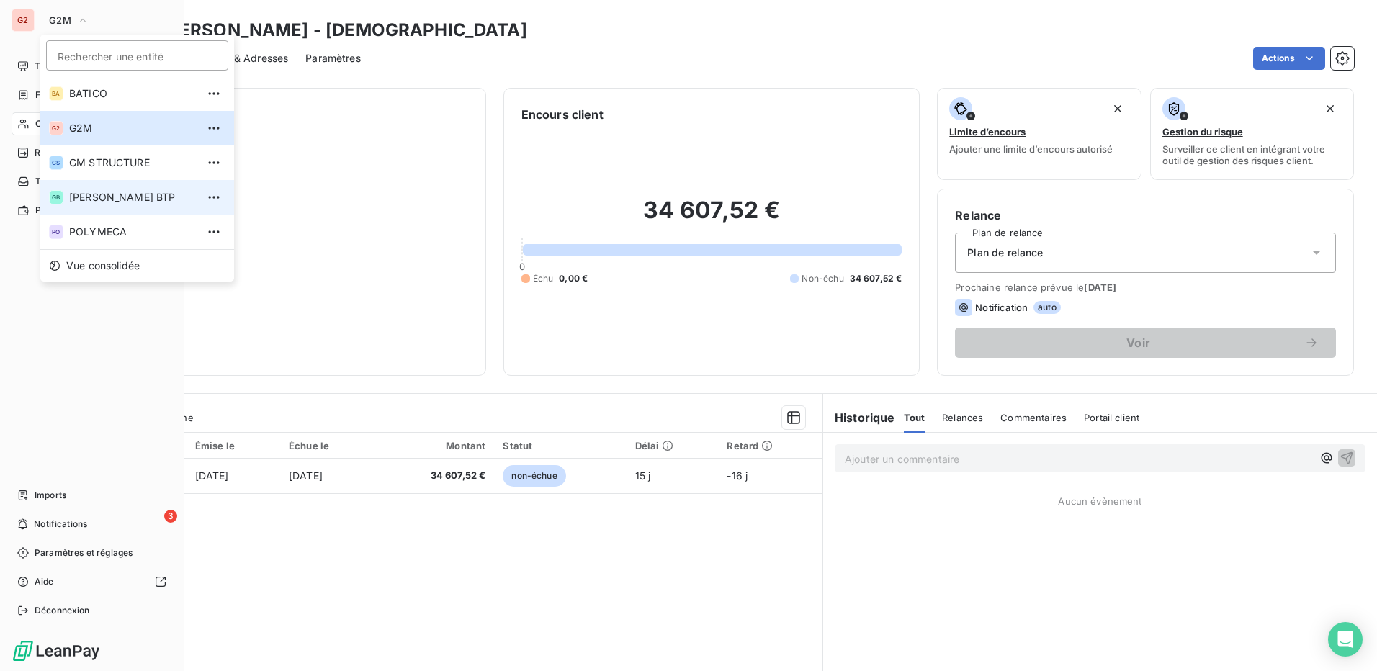
click at [100, 202] on span "[PERSON_NAME] BTP" at bounding box center [132, 197] width 127 height 14
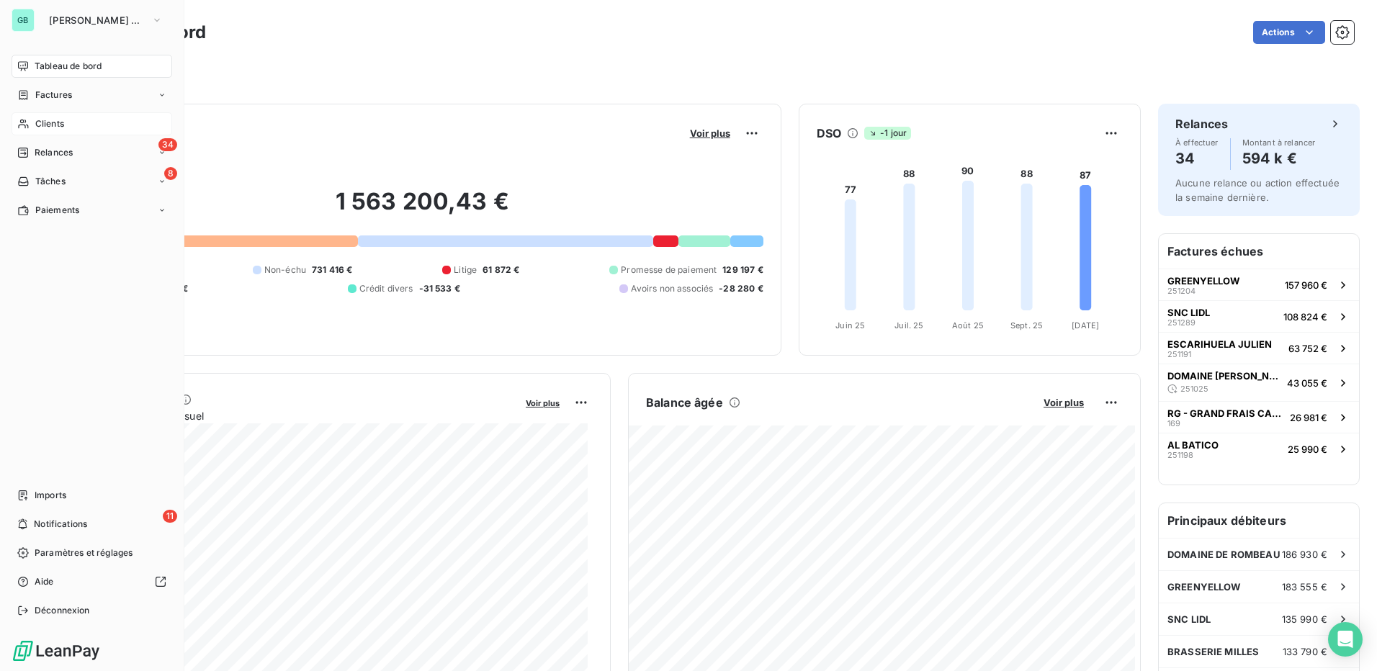
click at [50, 123] on span "Clients" at bounding box center [49, 123] width 29 height 13
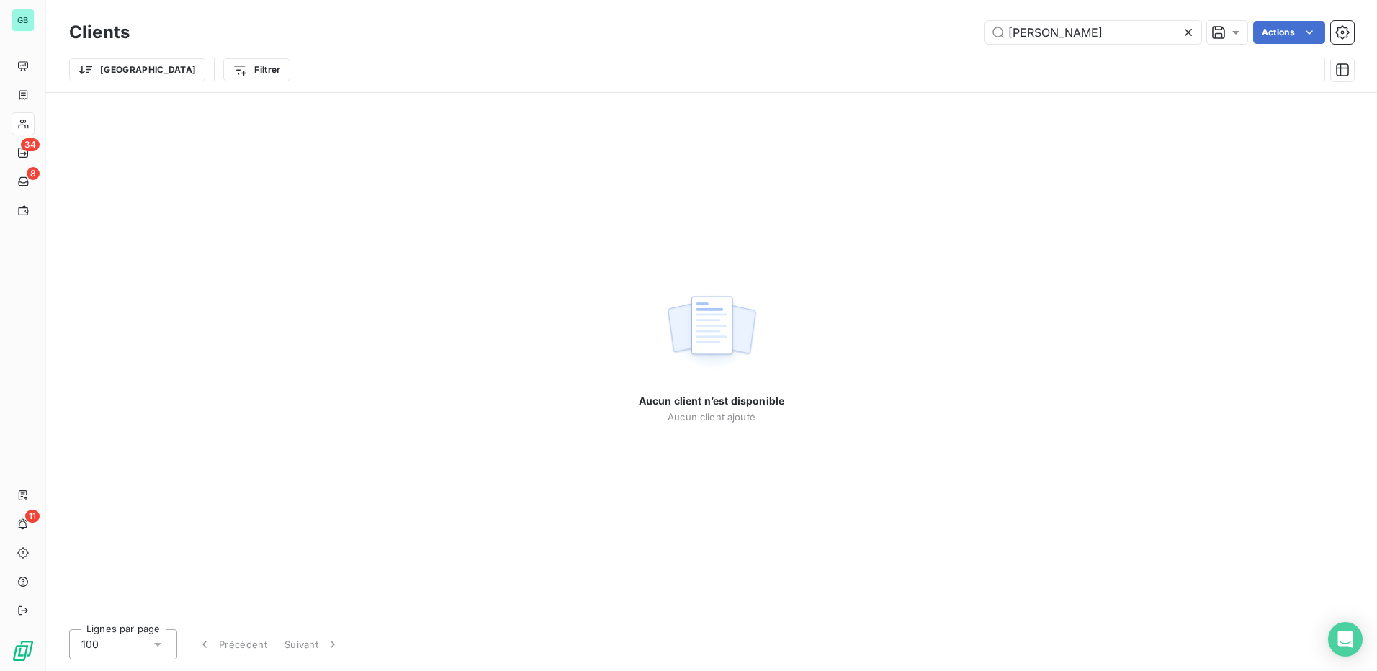
drag, startPoint x: 1065, startPoint y: 35, endPoint x: 762, endPoint y: 26, distance: 303.4
click at [763, 26] on div "[PERSON_NAME] Actions" at bounding box center [750, 32] width 1207 height 23
drag, startPoint x: 1071, startPoint y: 34, endPoint x: 1018, endPoint y: 34, distance: 52.6
click at [1018, 34] on input "orshinger" at bounding box center [1093, 32] width 216 height 23
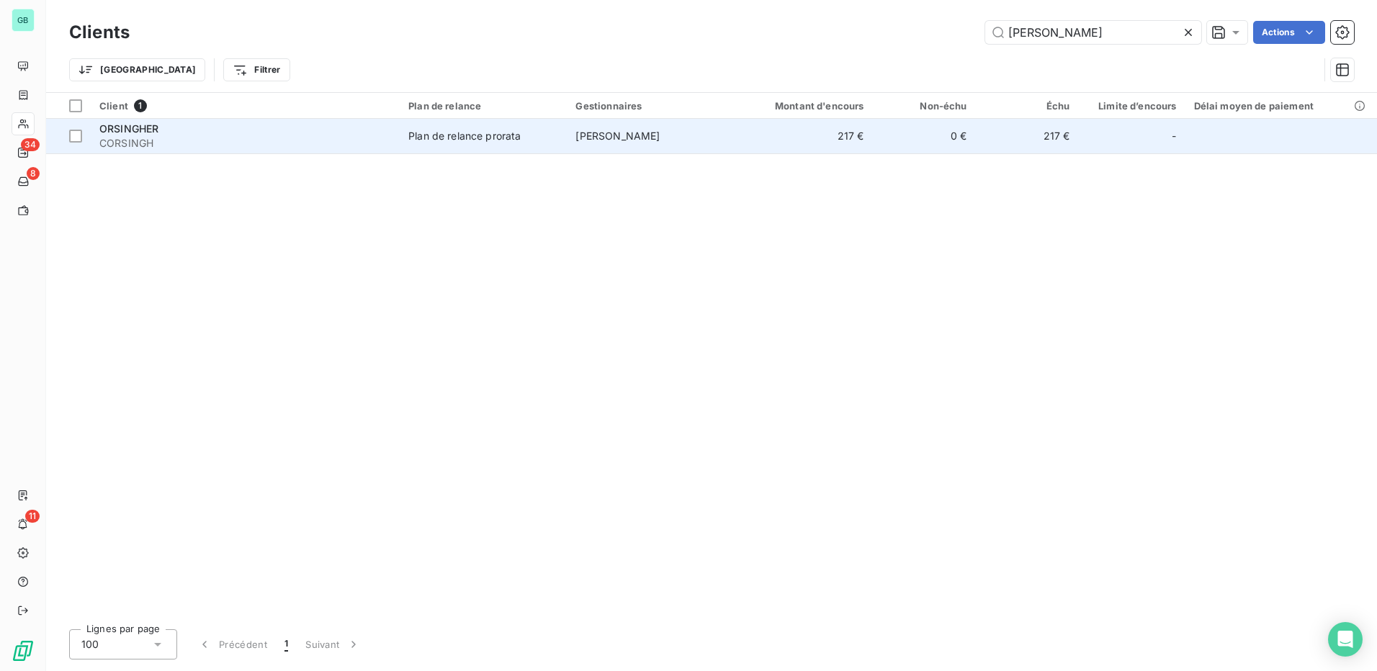
type input "[PERSON_NAME]"
click at [138, 130] on span "ORSINGHER" at bounding box center [128, 128] width 59 height 12
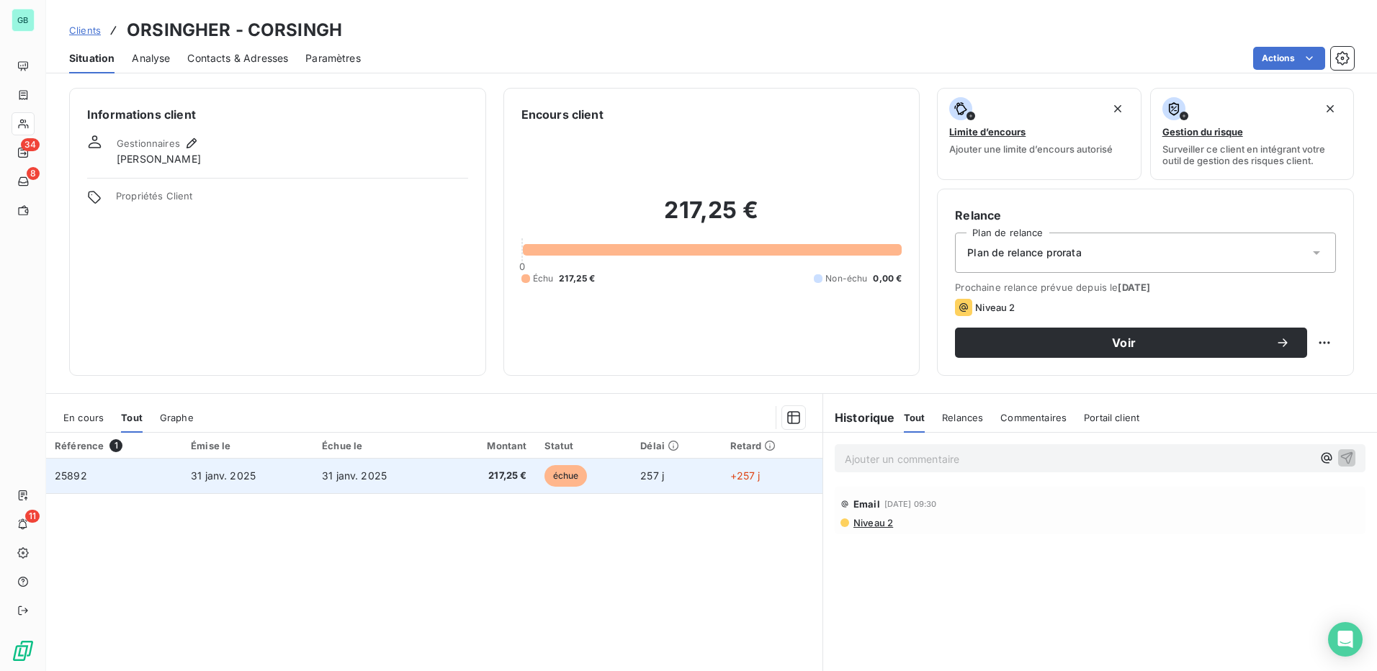
click at [72, 475] on span "25892" at bounding box center [71, 476] width 32 height 12
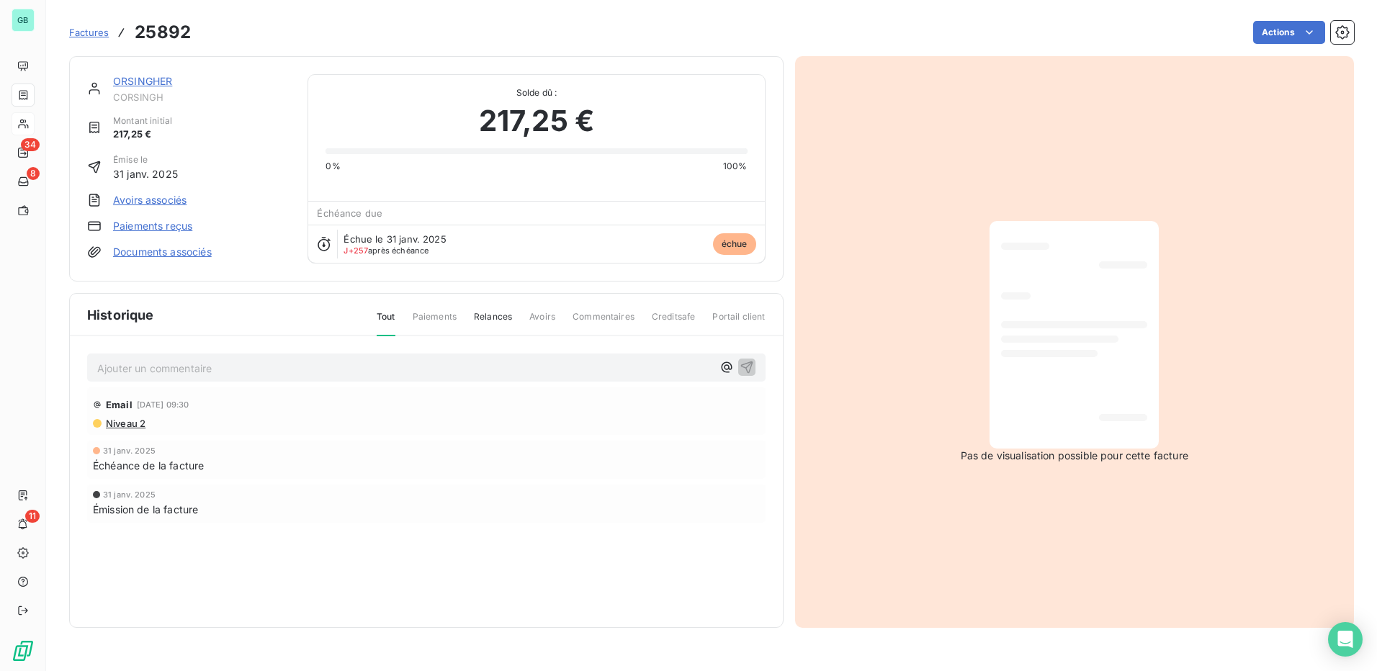
click at [147, 226] on link "Paiements reçus" at bounding box center [152, 226] width 79 height 14
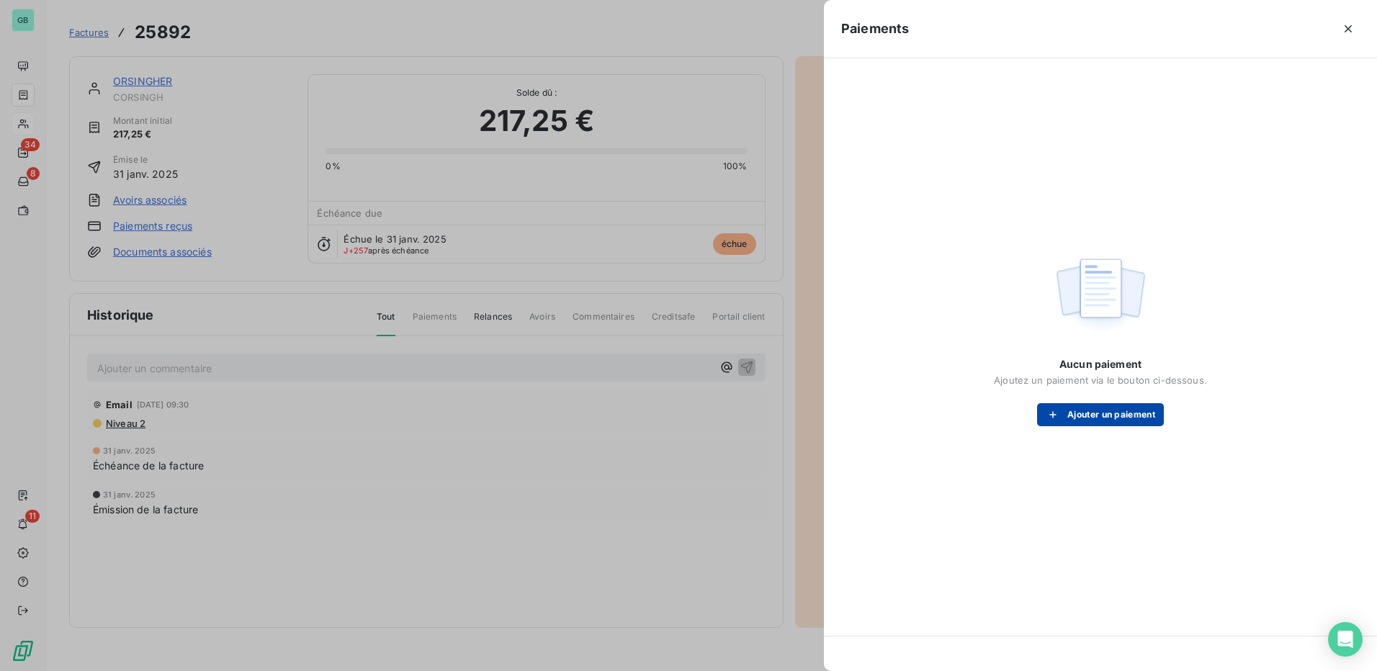
click at [1108, 413] on button "Ajouter un paiement" at bounding box center [1100, 414] width 127 height 23
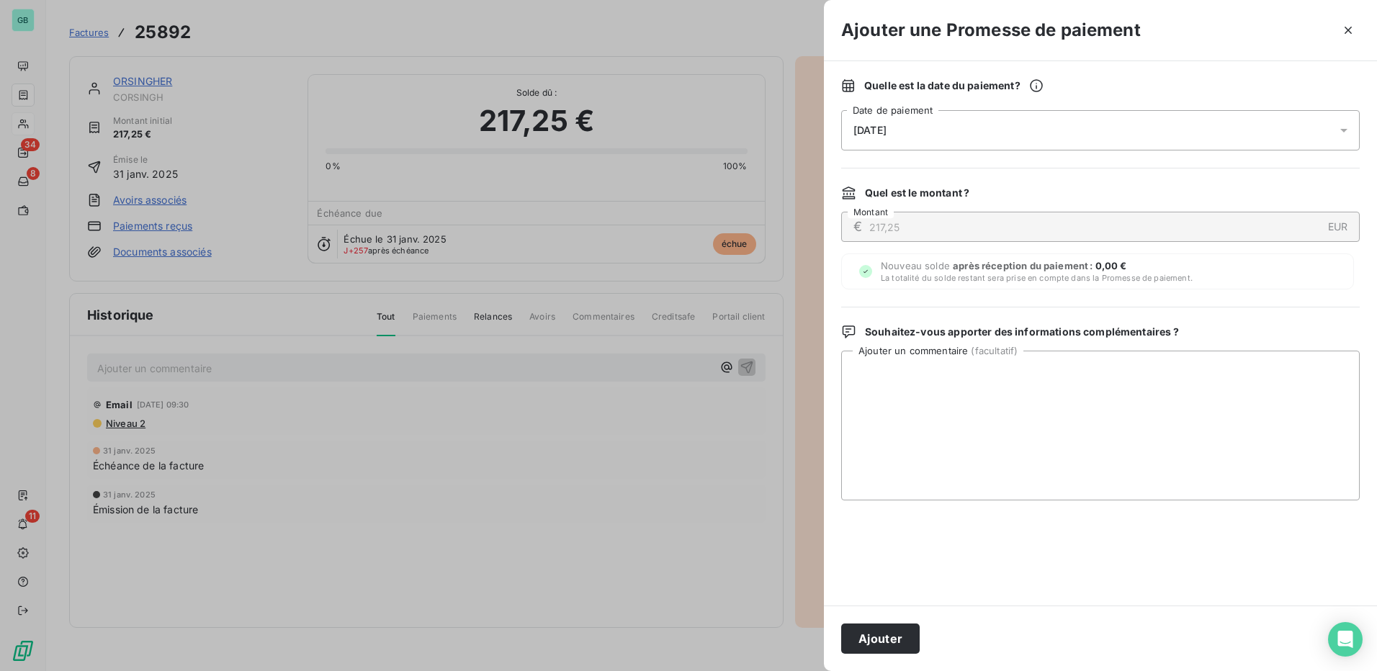
click at [931, 122] on div "[DATE]" at bounding box center [1100, 130] width 519 height 40
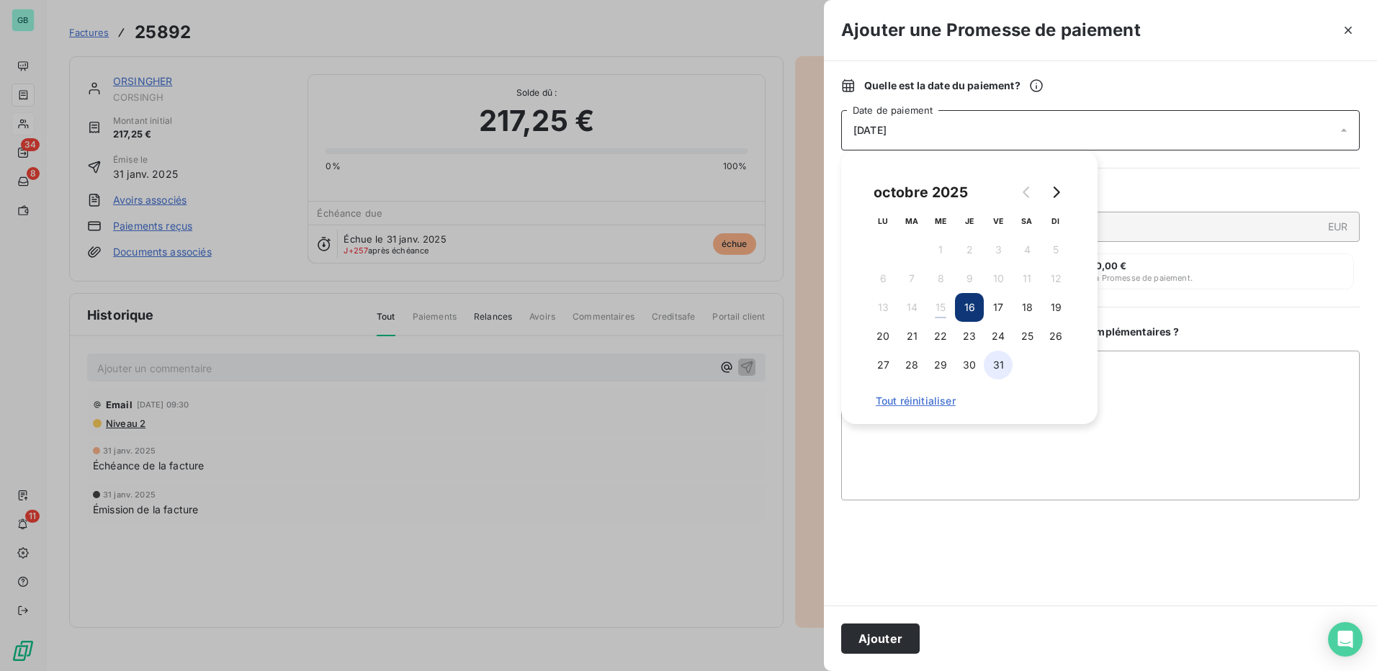
click at [1001, 367] on button "31" at bounding box center [998, 365] width 29 height 29
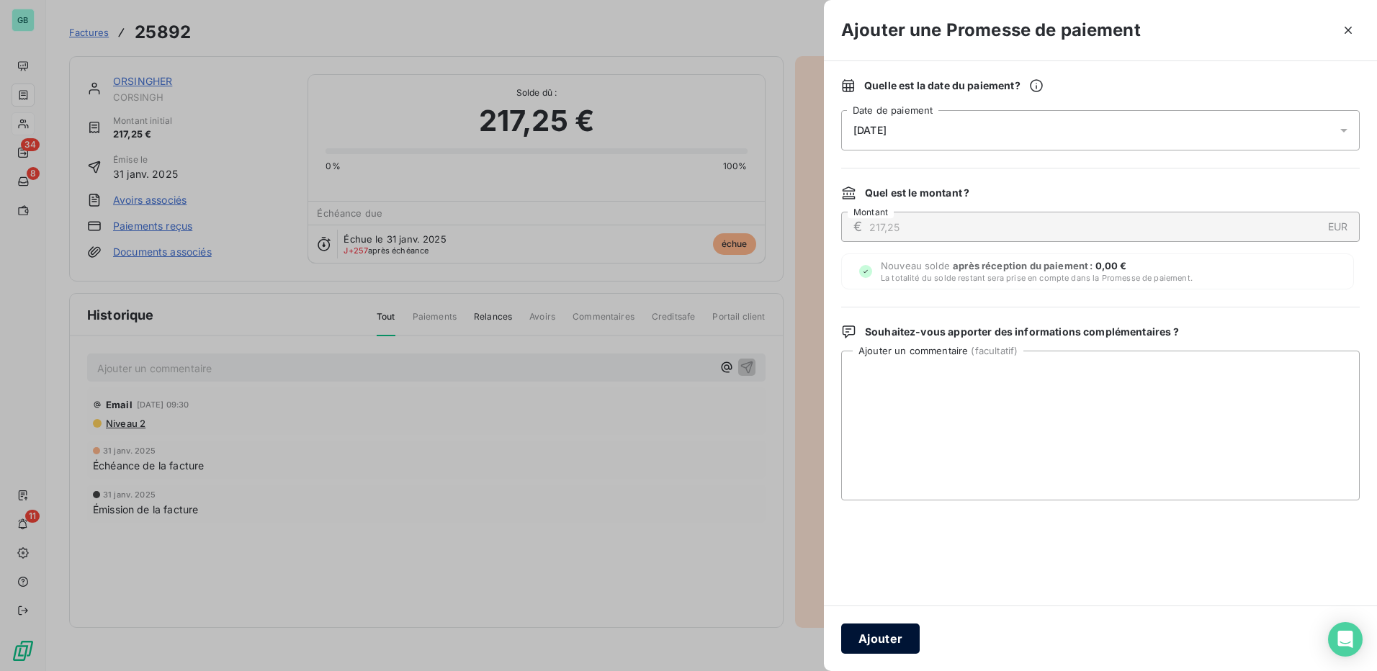
click at [889, 645] on button "Ajouter" at bounding box center [880, 639] width 79 height 30
